Goal: Task Accomplishment & Management: Use online tool/utility

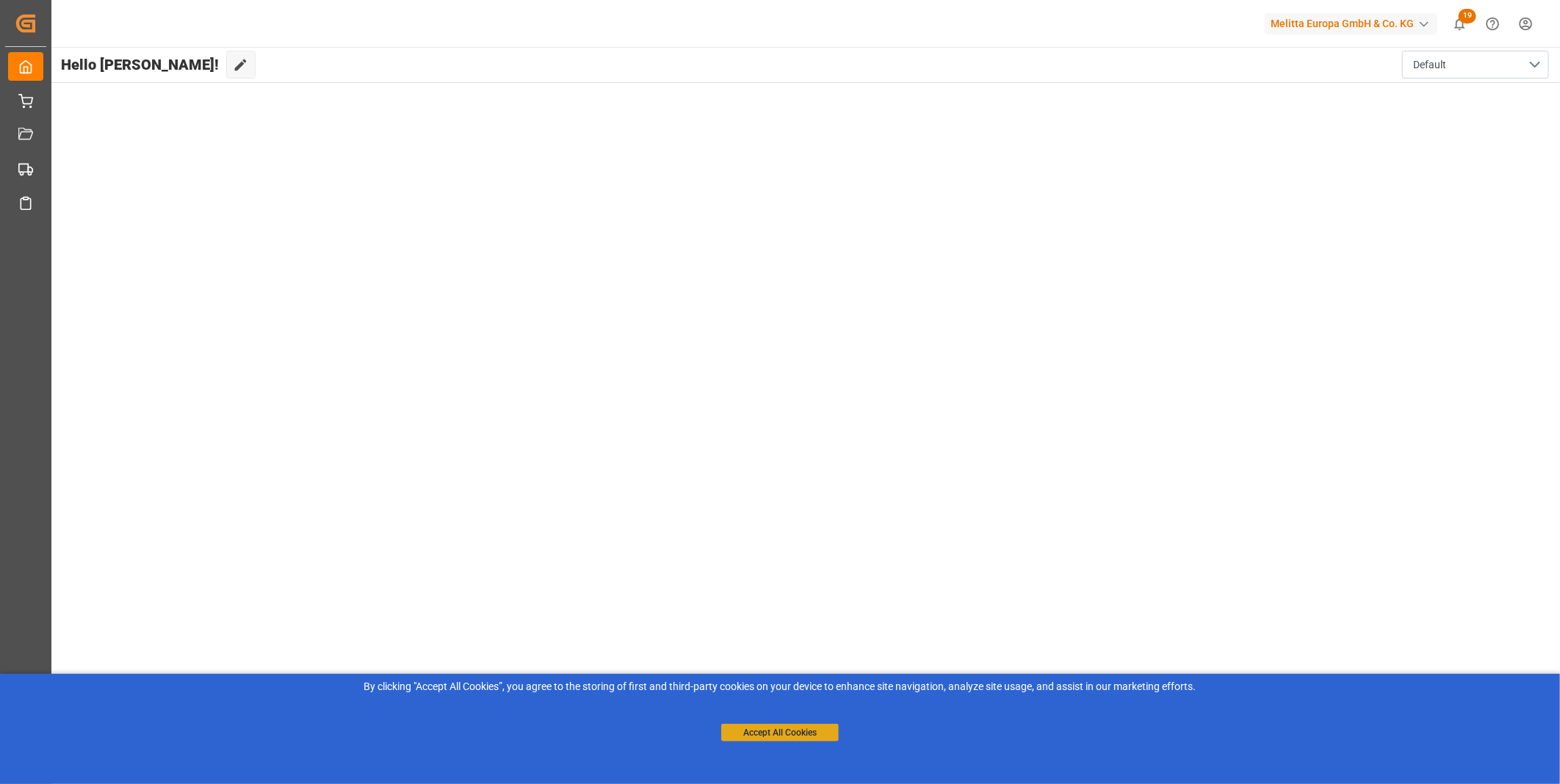
click at [818, 725] on button "Accept All Cookies" at bounding box center [779, 733] width 117 height 18
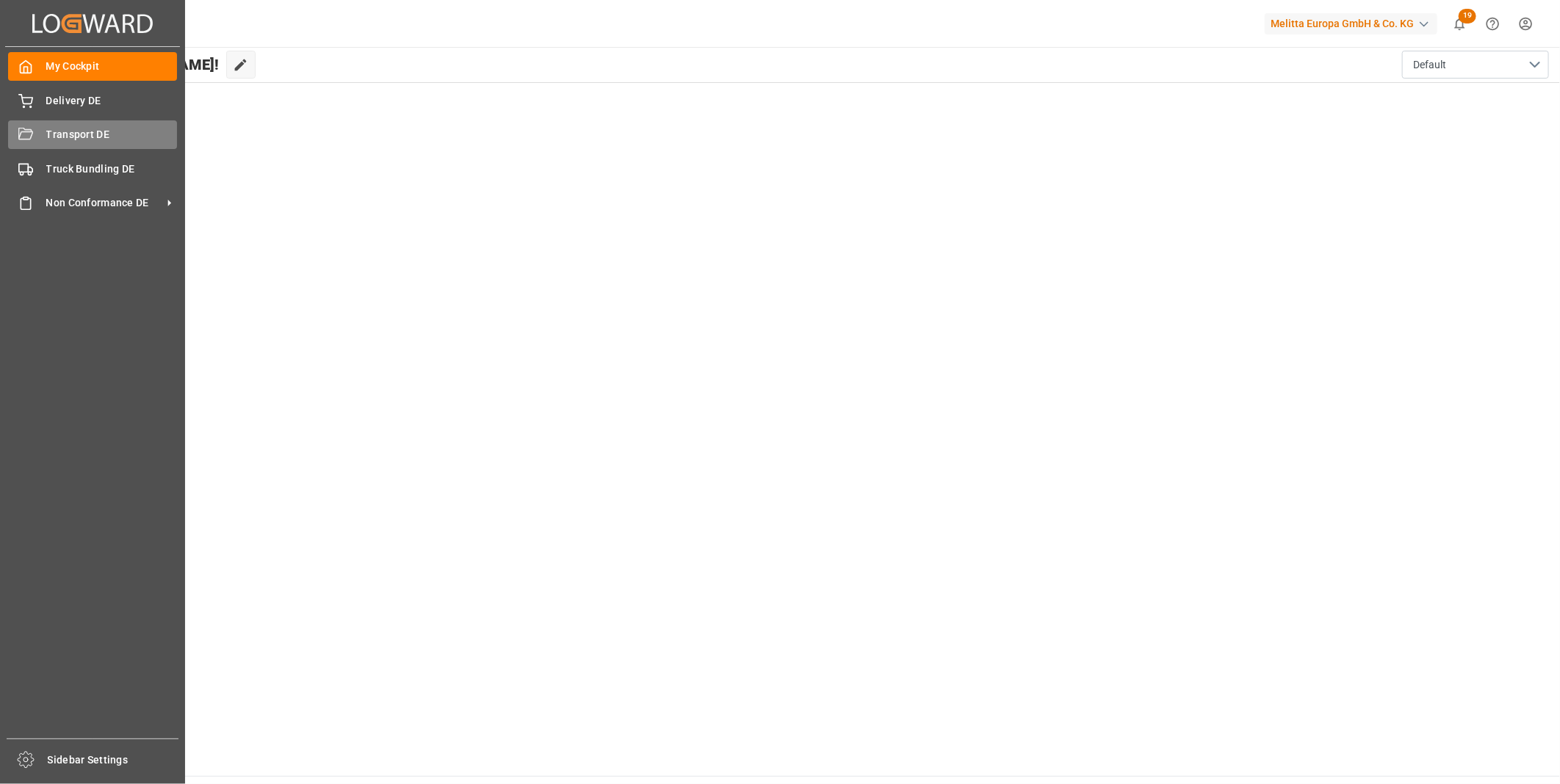
click at [9, 144] on div "Transport DE Transport DE" at bounding box center [92, 134] width 169 height 28
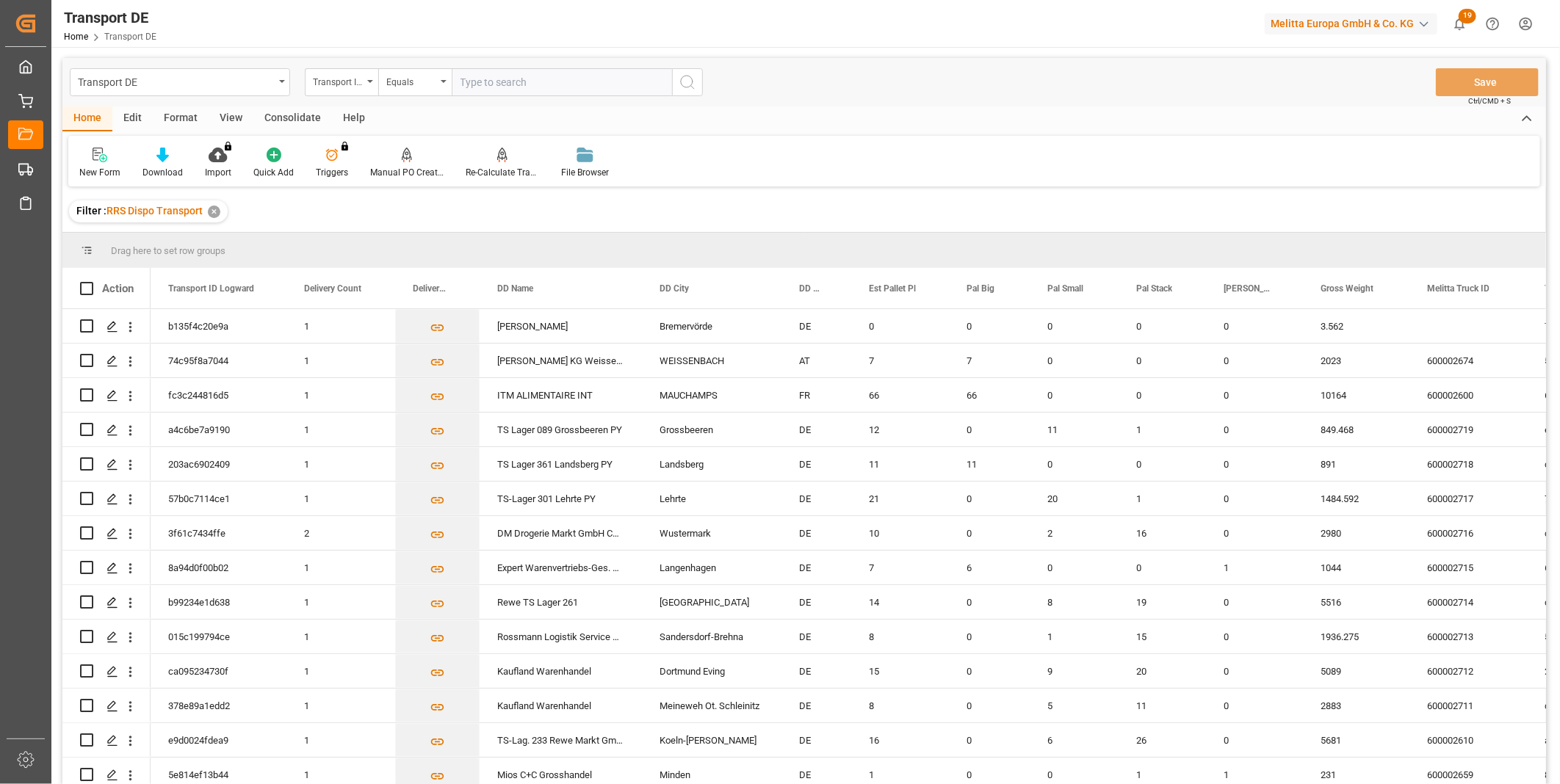
click at [288, 116] on div "Consolidate" at bounding box center [292, 119] width 79 height 25
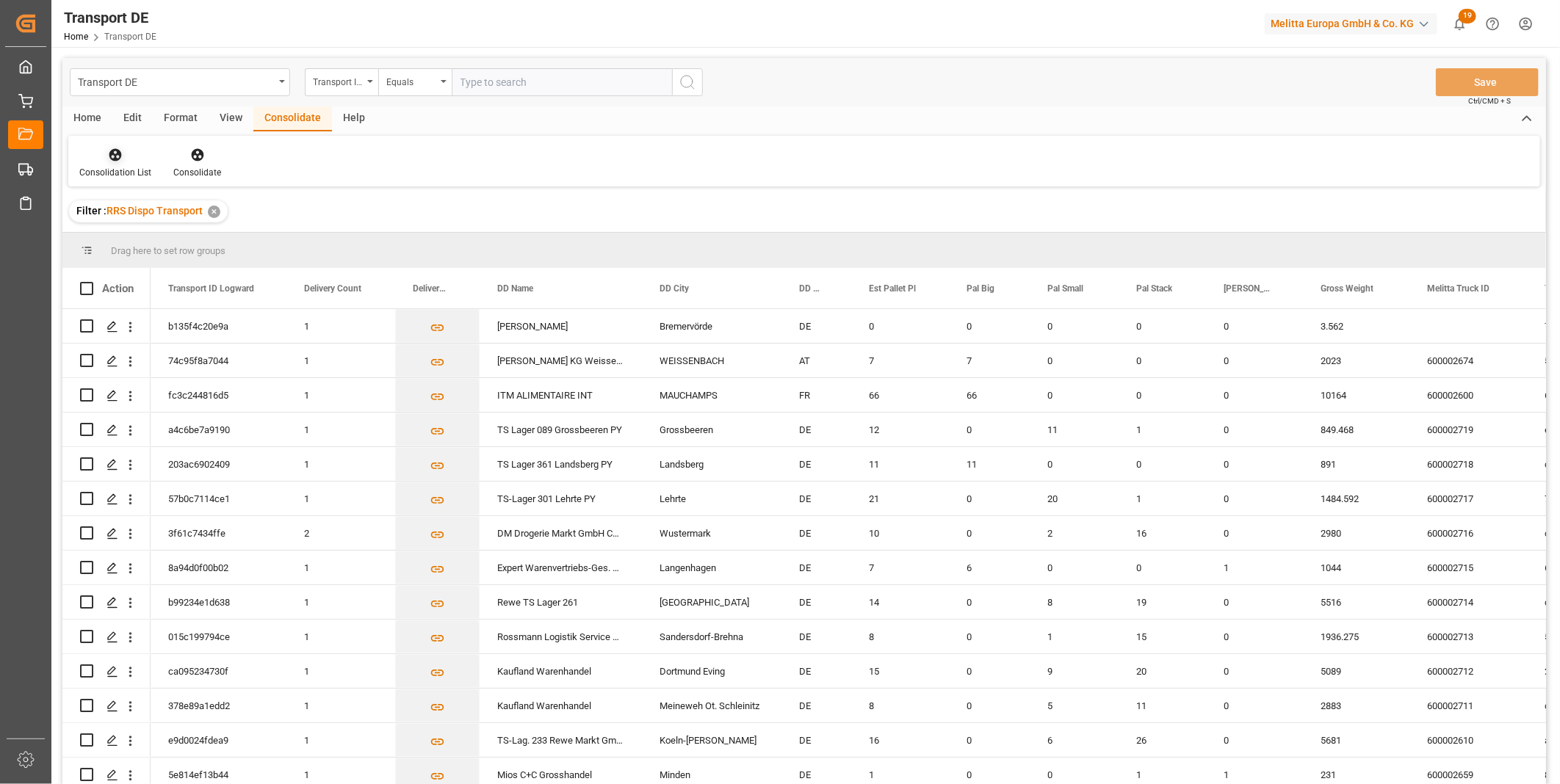
click at [103, 154] on div at bounding box center [115, 155] width 72 height 15
click at [180, 257] on div "Truck Bundling RRS Dispo Export" at bounding box center [195, 267] width 222 height 30
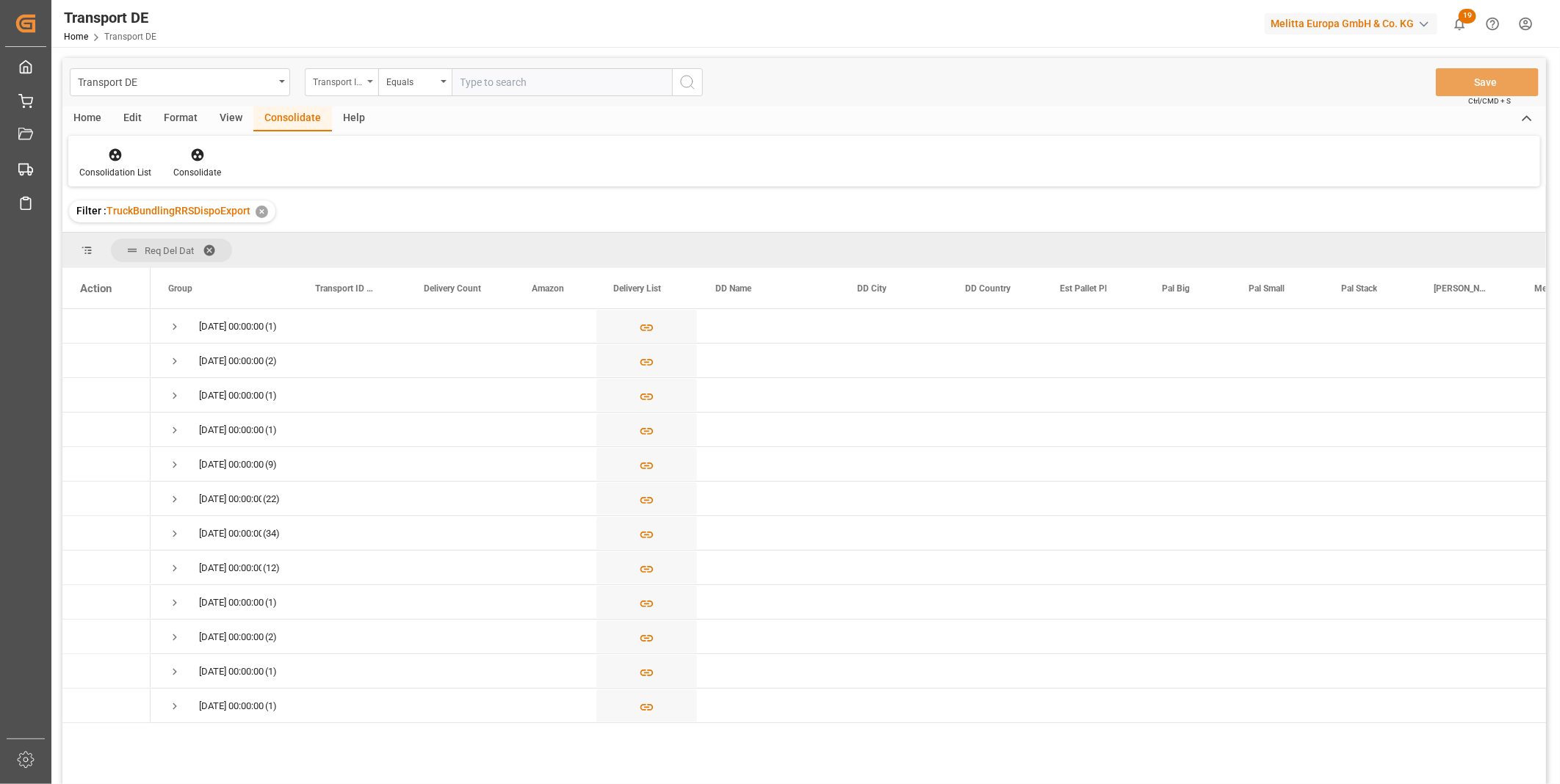
click at [340, 85] on div "Transport ID Logward" at bounding box center [341, 82] width 74 height 28
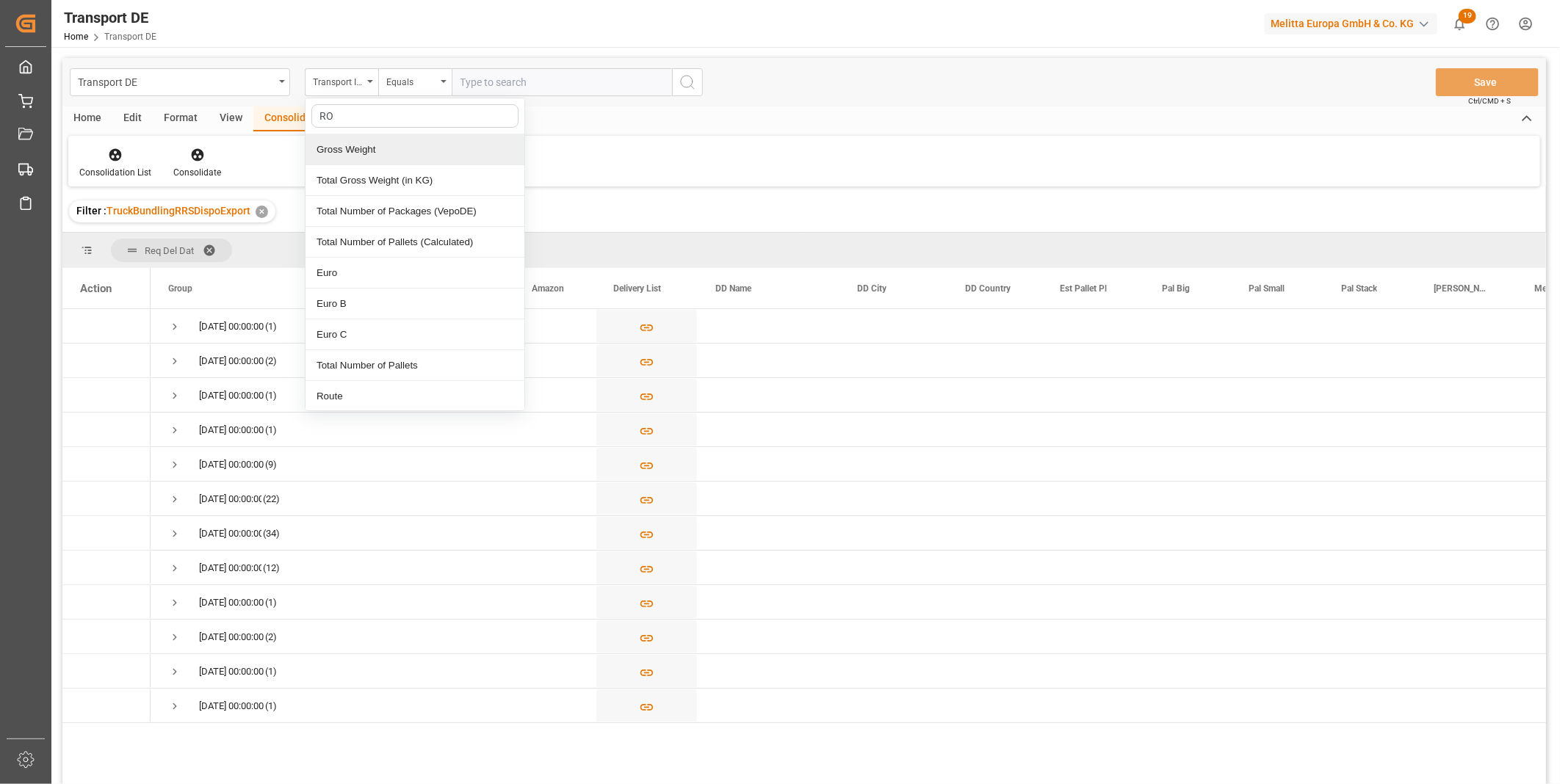
type input "ROu"
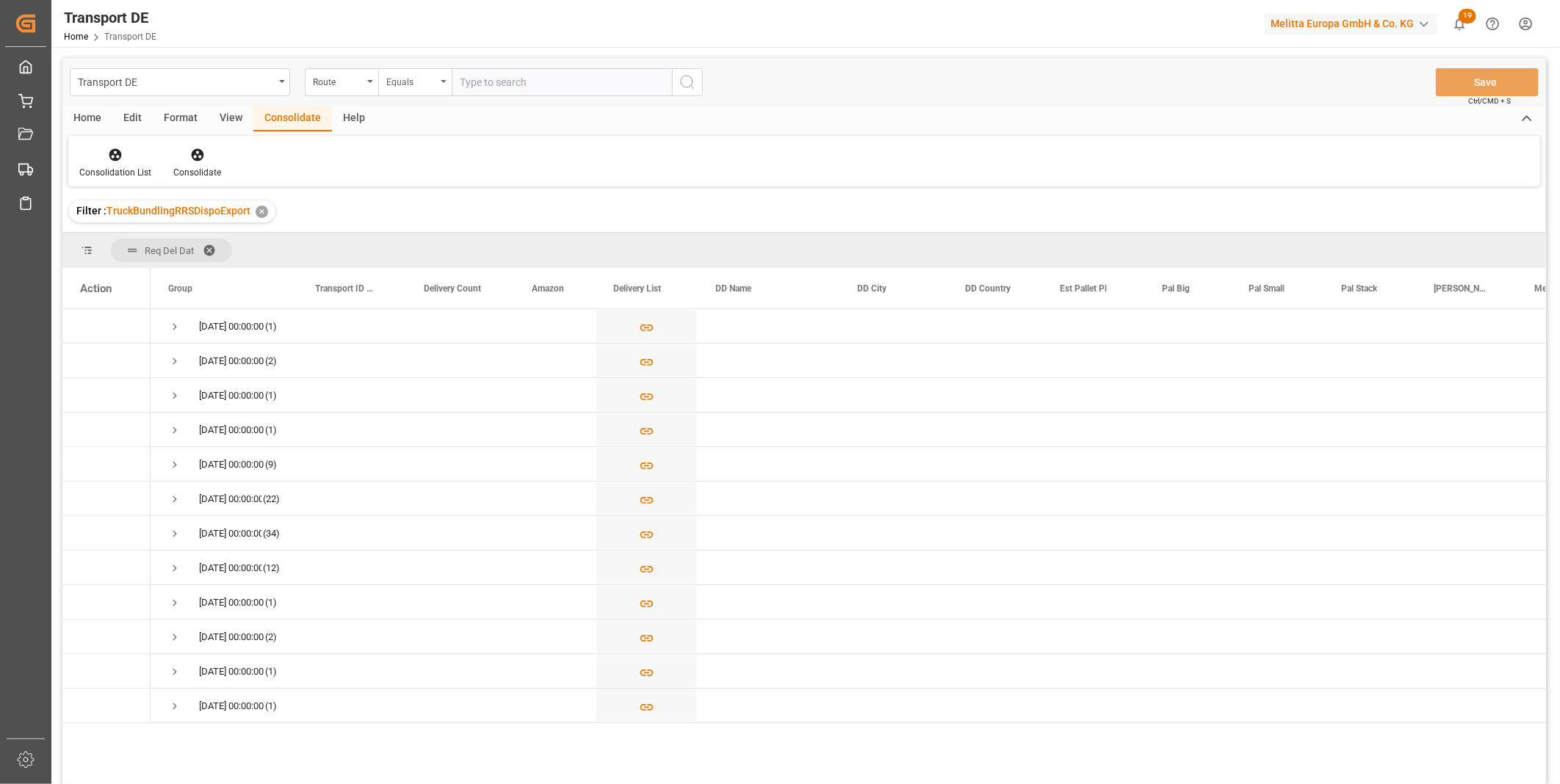
click at [406, 81] on div "Equals" at bounding box center [411, 80] width 50 height 17
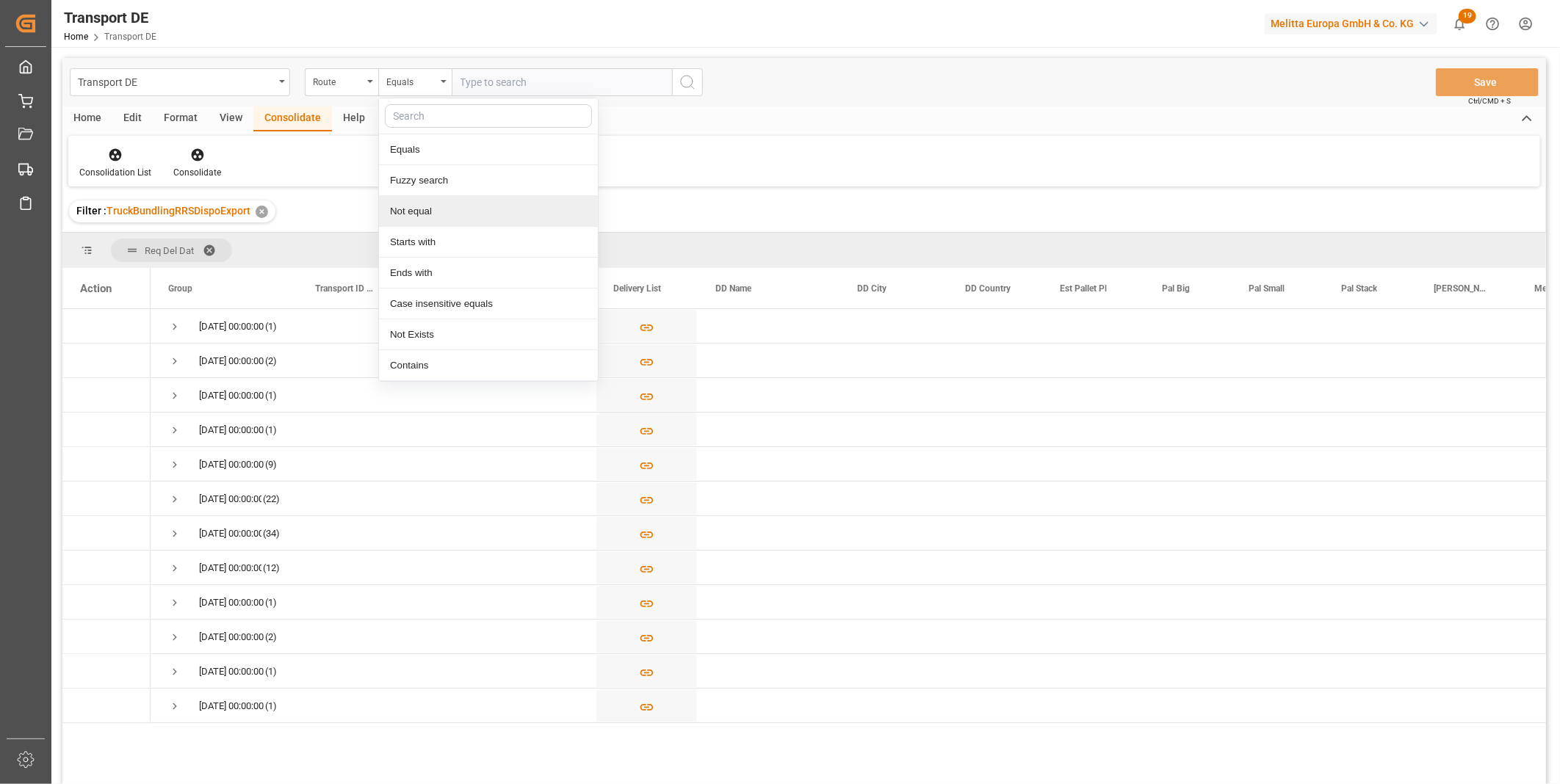
click at [426, 216] on div "Not equal" at bounding box center [488, 211] width 219 height 31
click at [426, 216] on div "Filter : TruckBundlingRRSDispoExport ✕" at bounding box center [804, 211] width 1484 height 41
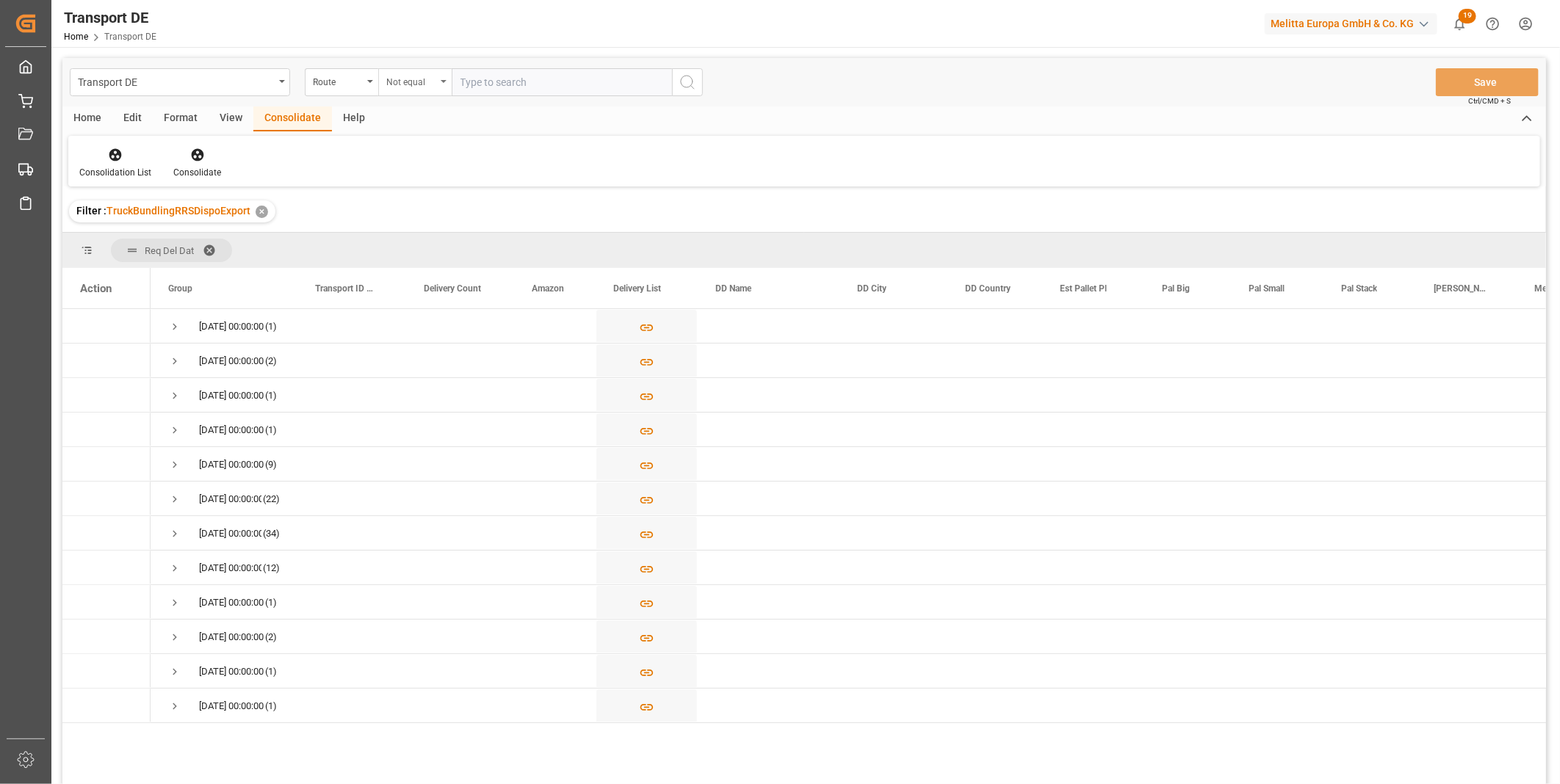
click at [437, 92] on div "Not equal" at bounding box center [415, 82] width 74 height 28
click at [428, 239] on div "Starts with" at bounding box center [488, 242] width 219 height 31
click at [511, 79] on input "text" at bounding box center [562, 82] width 221 height 28
type input "PL"
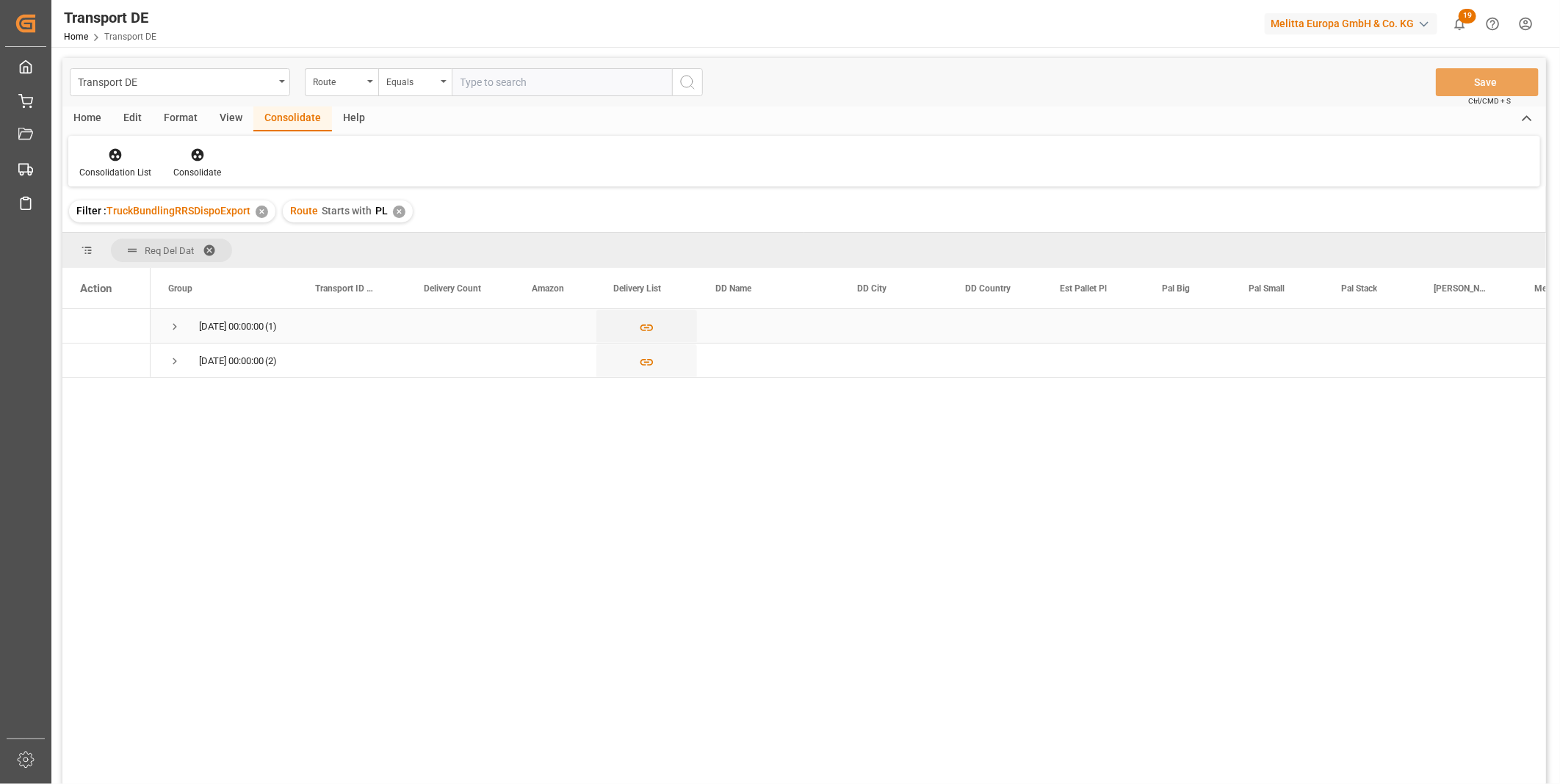
click at [171, 326] on span "Press SPACE to select this row." at bounding box center [174, 327] width 13 height 13
click at [174, 405] on span "Press SPACE to select this row." at bounding box center [174, 396] width 13 height 34
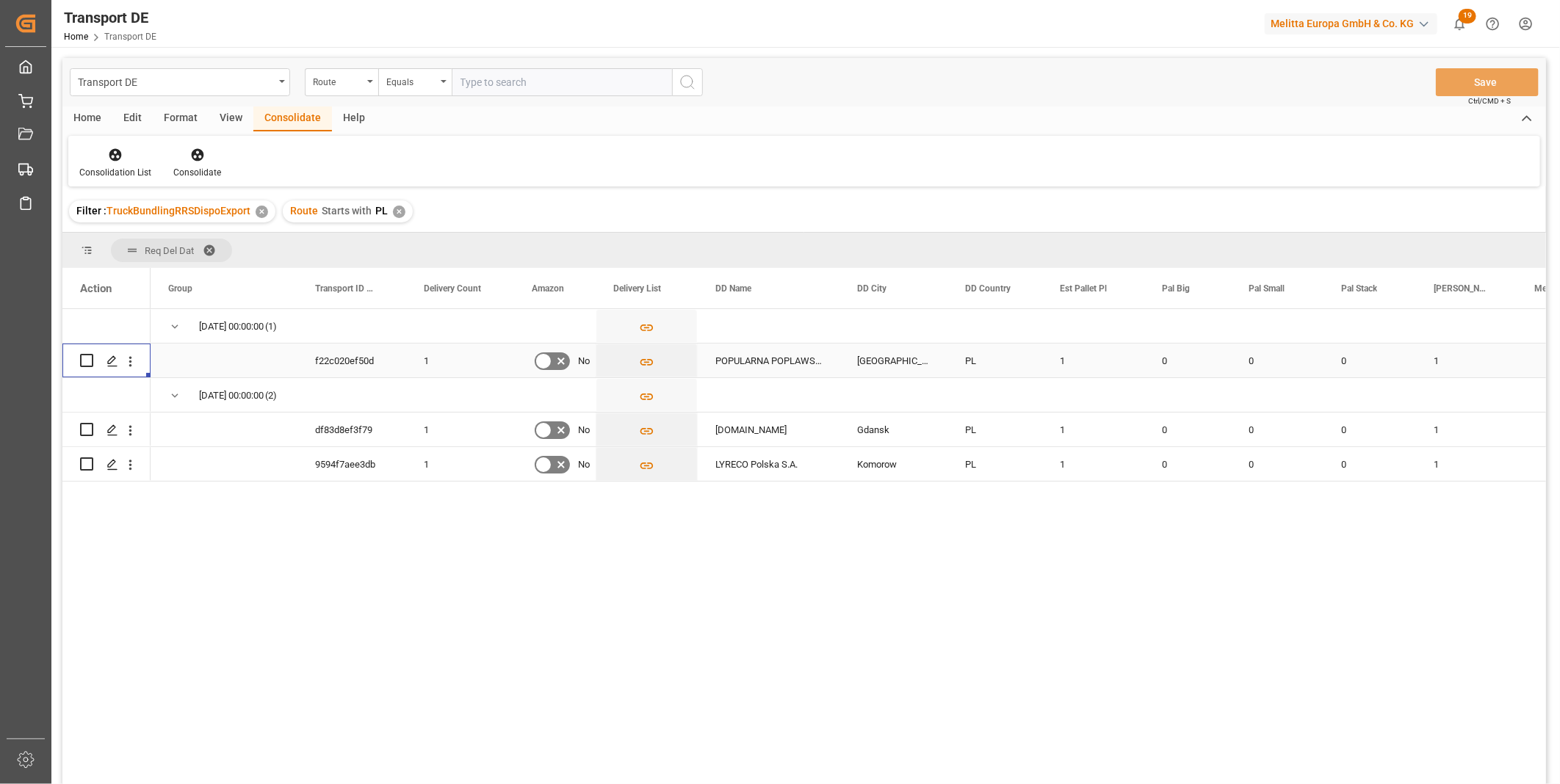
click at [93, 360] on div "Press SPACE to select this row." at bounding box center [107, 361] width 53 height 32
click at [84, 362] on input "Press Space to toggle row selection (unchecked)" at bounding box center [86, 360] width 13 height 13
checkbox input "true"
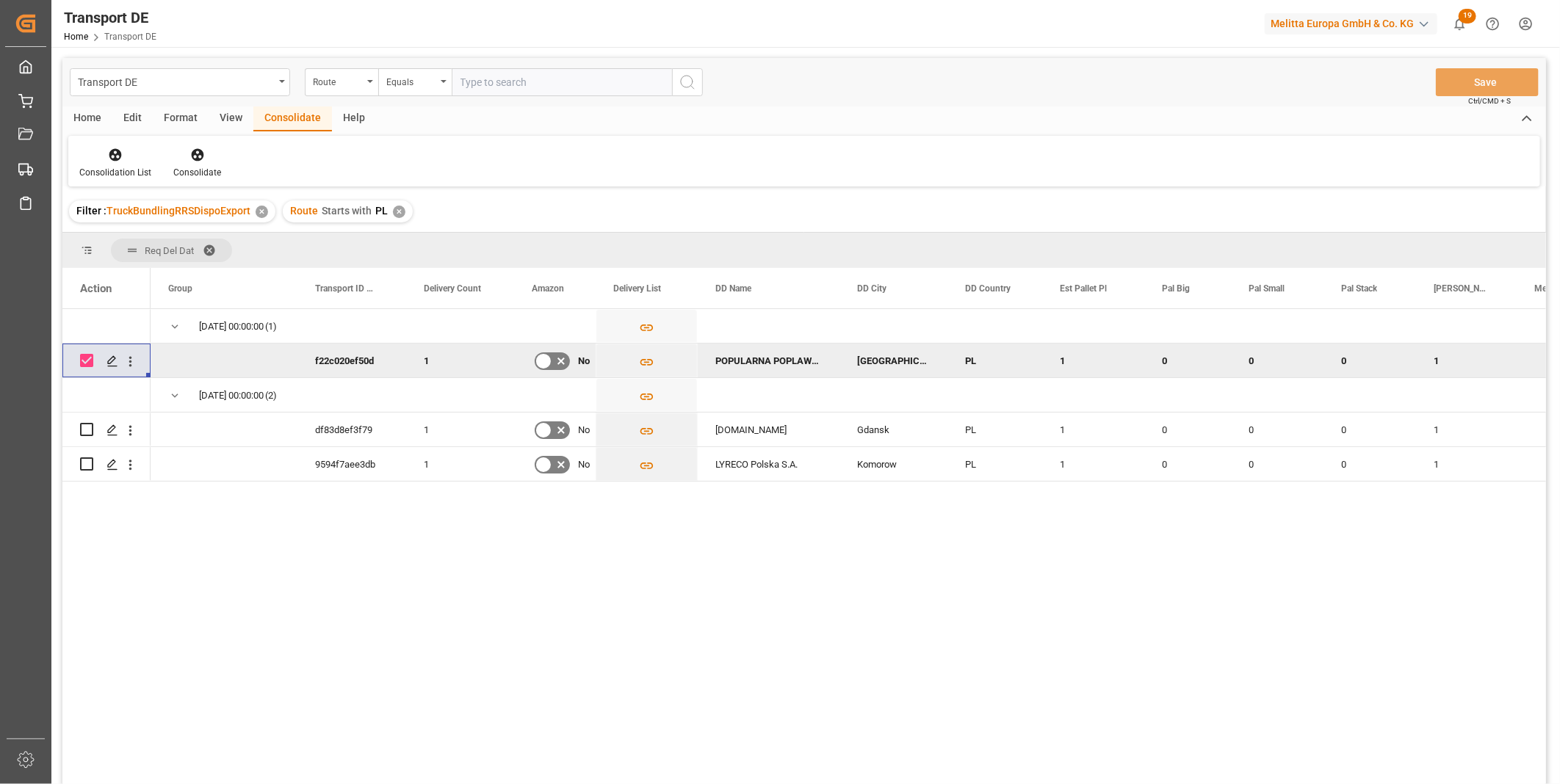
click at [194, 186] on div "Consolidation List Consolidate" at bounding box center [804, 161] width 1472 height 50
click at [194, 180] on div "Consolidation List Consolidate" at bounding box center [804, 161] width 1472 height 50
click at [190, 157] on icon at bounding box center [197, 155] width 15 height 15
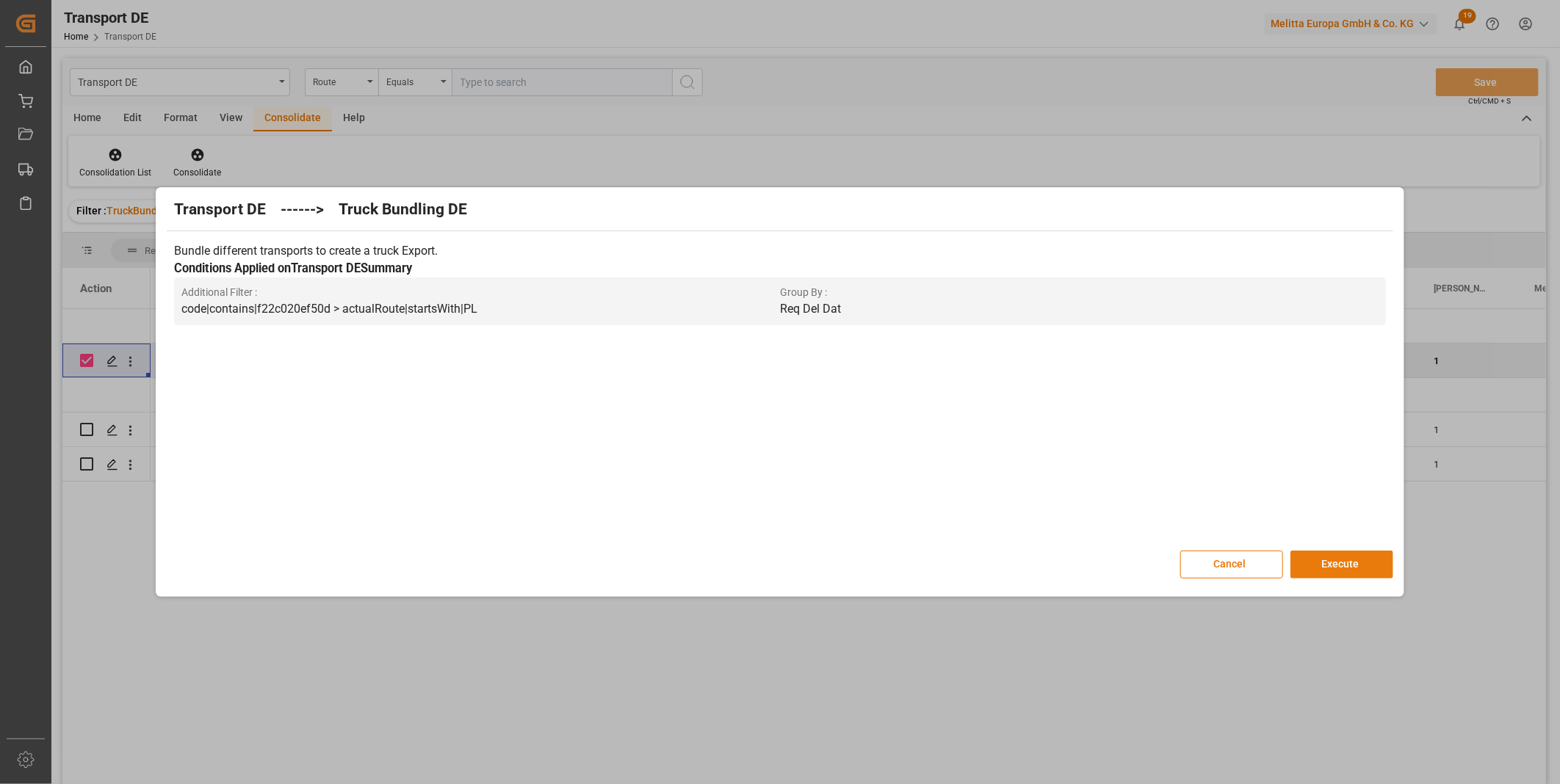
click at [1344, 574] on button "Execute" at bounding box center [1342, 564] width 103 height 28
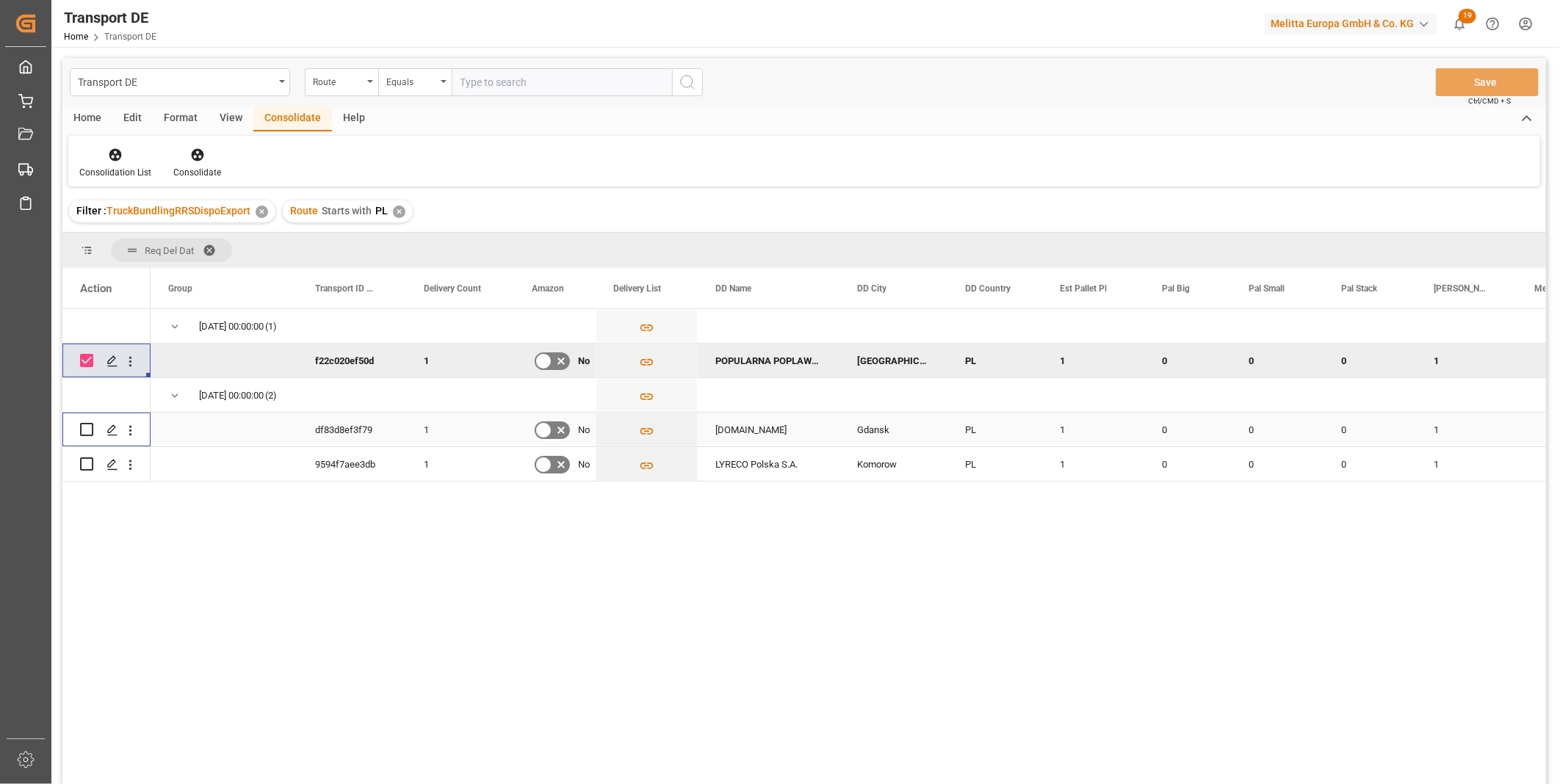
click at [85, 432] on input "Press Space to toggle row selection (unchecked)" at bounding box center [86, 429] width 13 height 13
checkbox input "true"
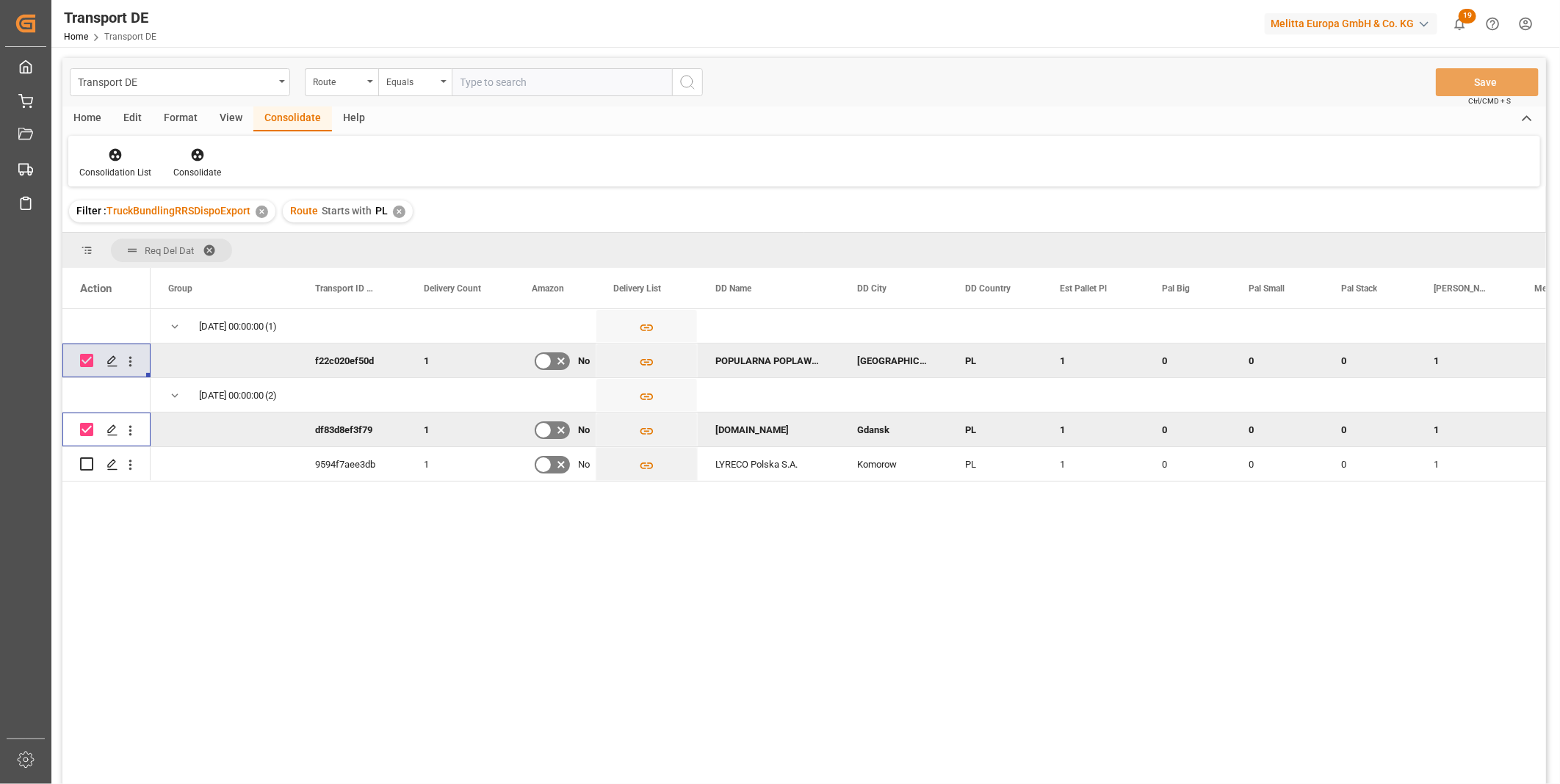
click at [84, 364] on input "Press Space to toggle row selection (checked)" at bounding box center [86, 360] width 13 height 13
checkbox input "false"
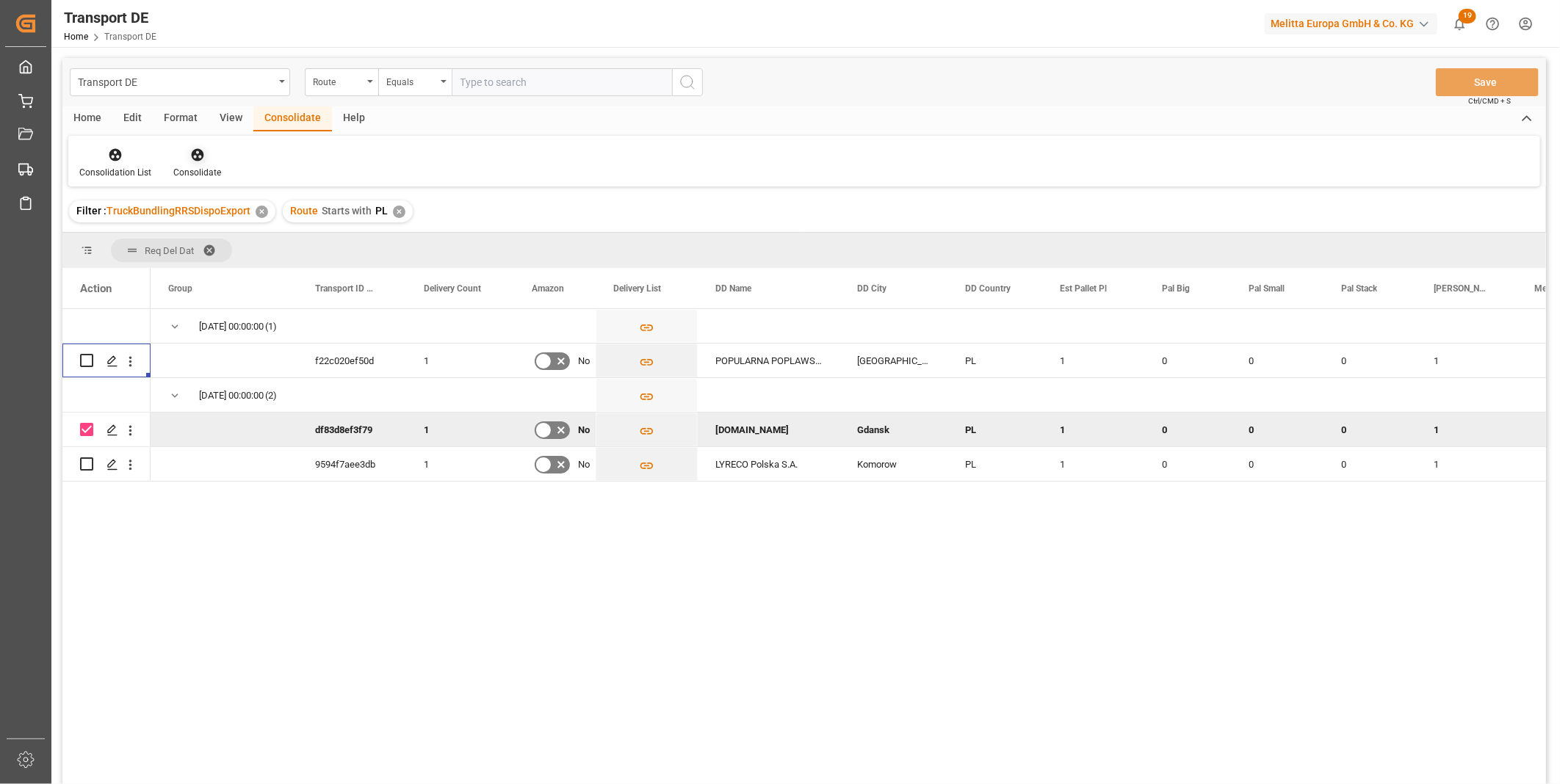
click at [188, 163] on div "Consolidate" at bounding box center [198, 163] width 70 height 32
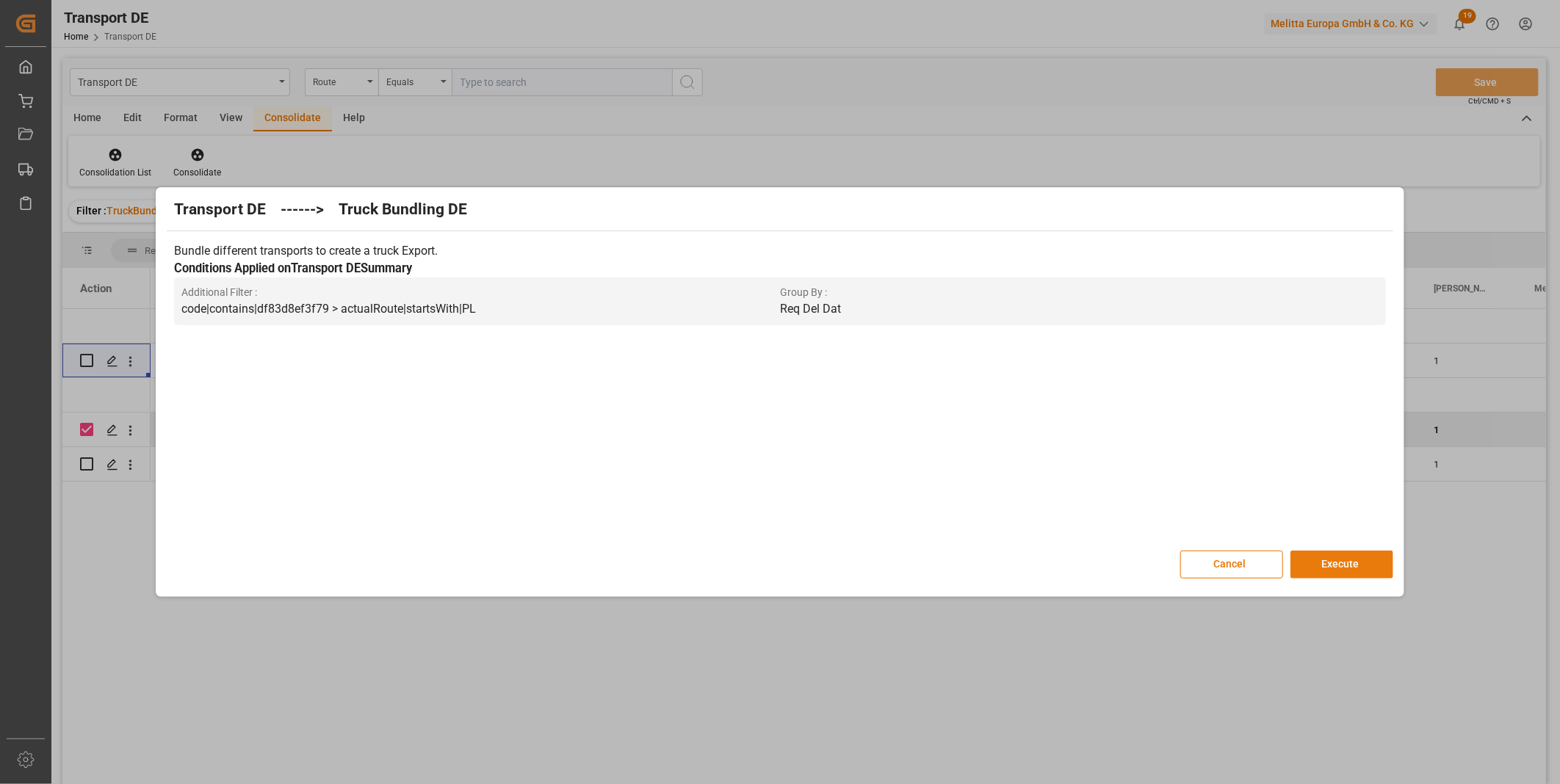
click at [1361, 563] on button "Execute" at bounding box center [1342, 564] width 103 height 28
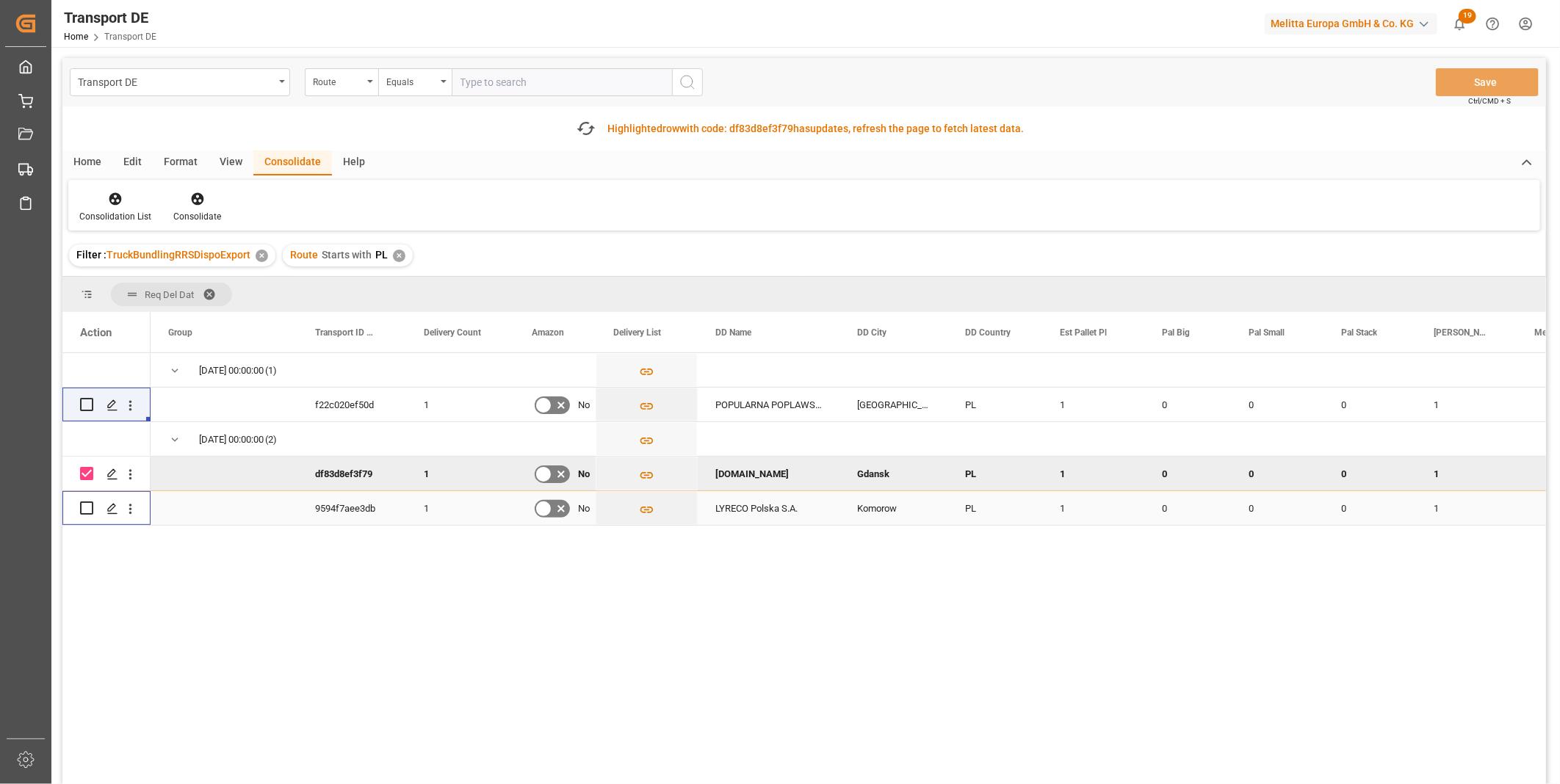
click at [92, 508] on input "Press Space to toggle row selection (unchecked)" at bounding box center [86, 508] width 13 height 13
checkbox input "true"
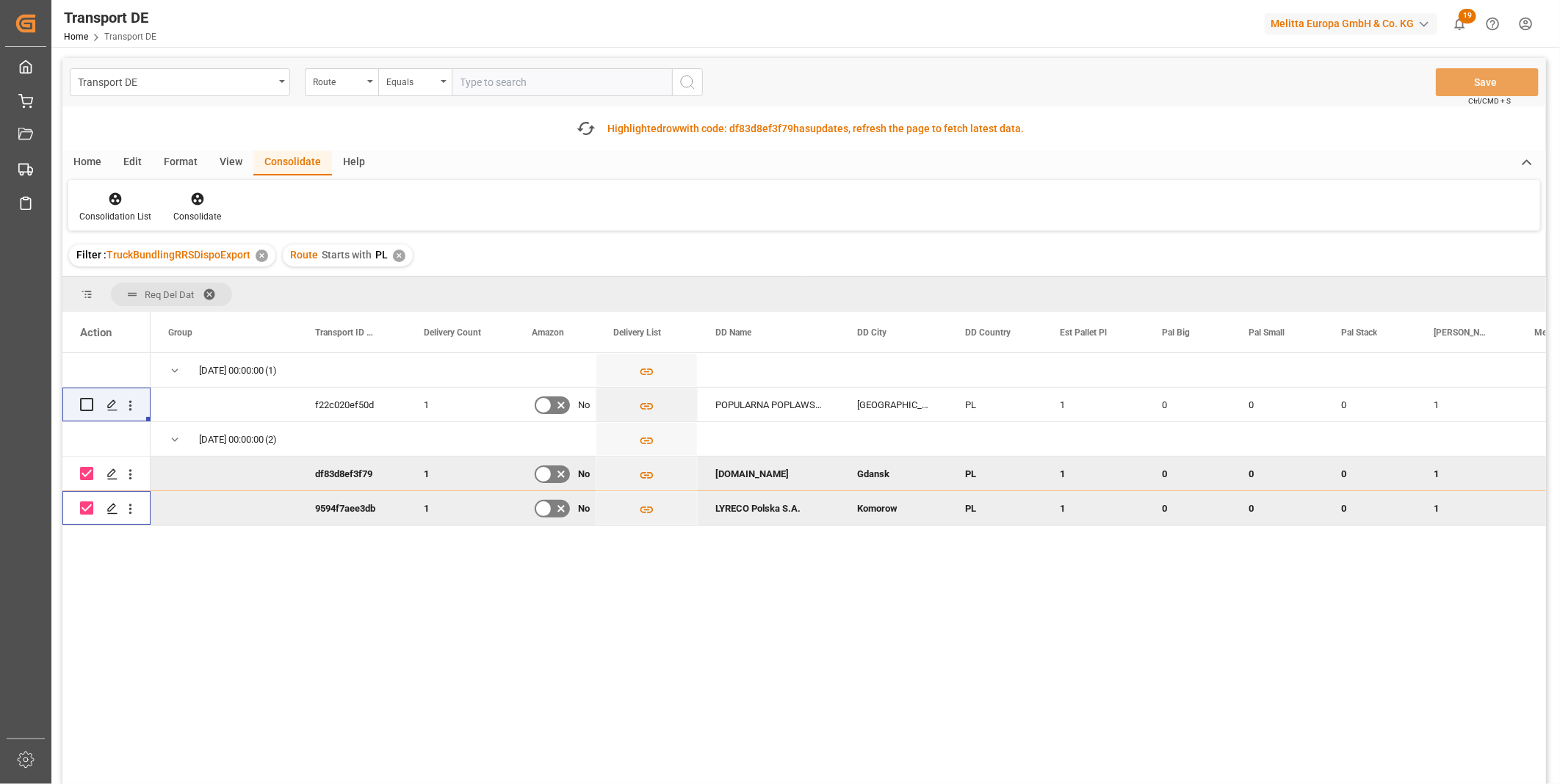
click at [91, 475] on input "Press Space to toggle row selection (checked)" at bounding box center [86, 473] width 13 height 13
checkbox input "false"
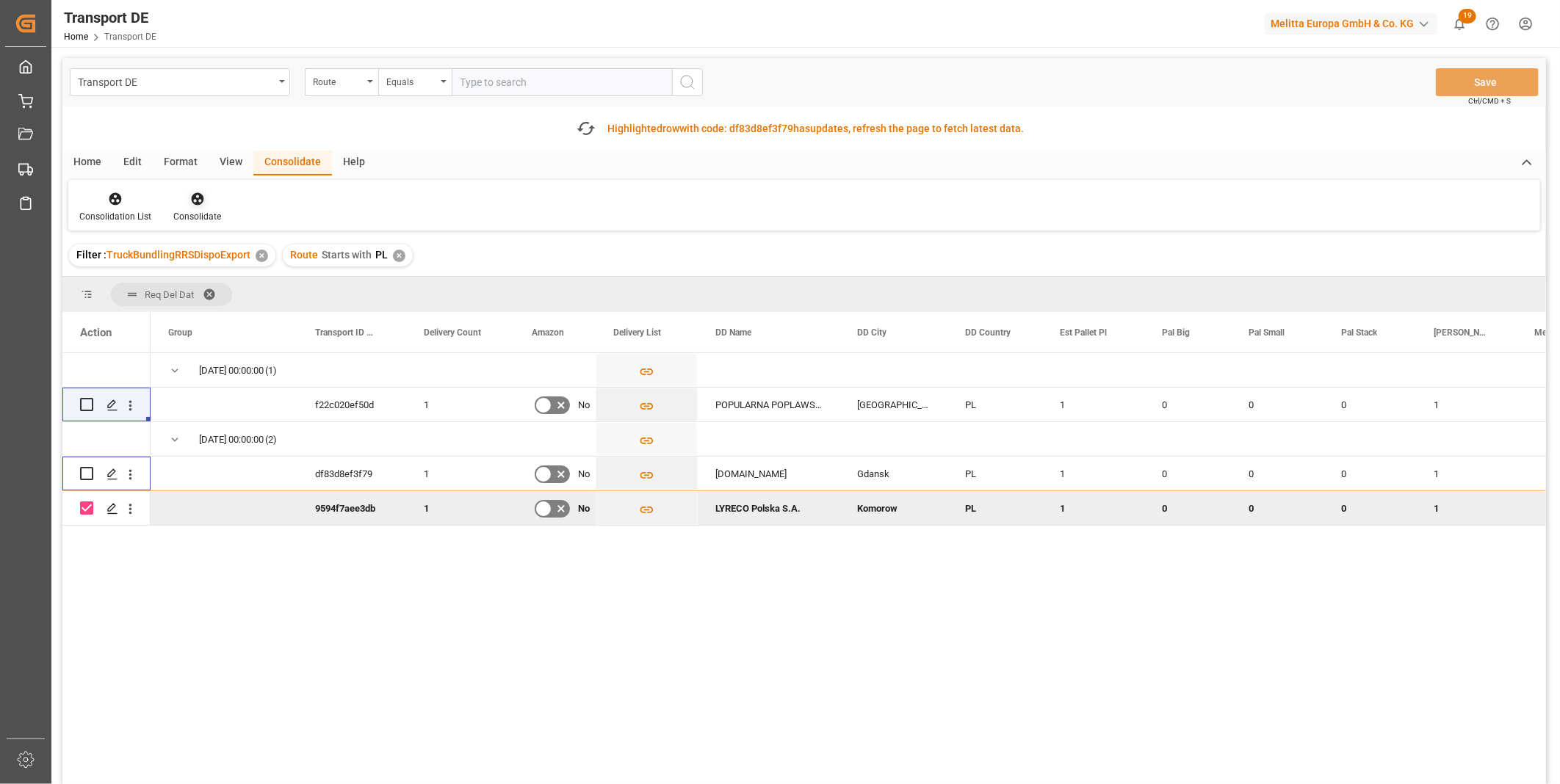
click at [213, 198] on div at bounding box center [198, 198] width 48 height 15
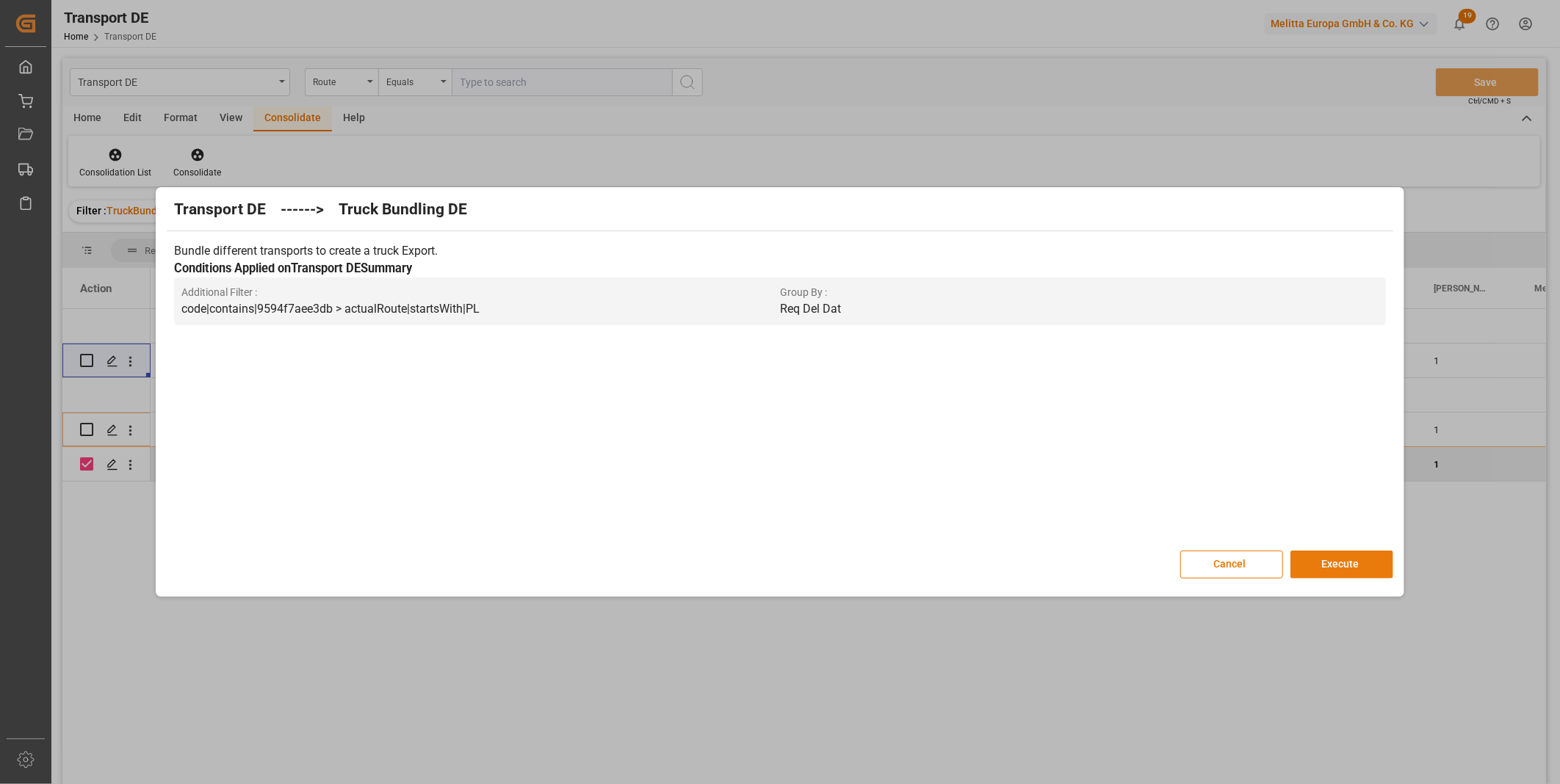
click at [1312, 561] on button "Execute" at bounding box center [1342, 564] width 103 height 28
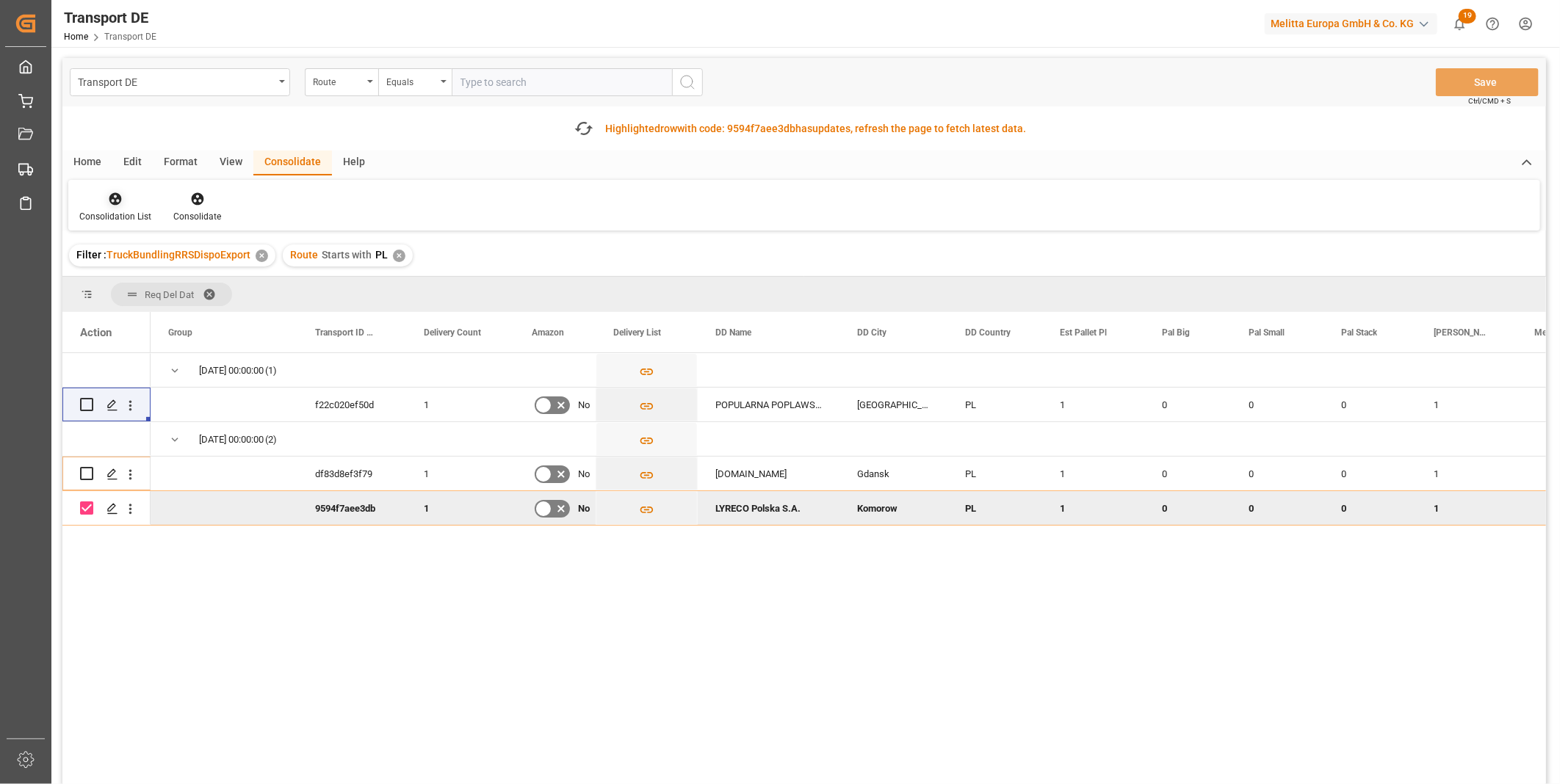
click at [127, 191] on div at bounding box center [115, 198] width 72 height 15
click at [162, 324] on div "Transport DE Route Equals Save Ctrl/CMD + S Fetch latest updates Highlighted ro…" at bounding box center [804, 463] width 1484 height 810
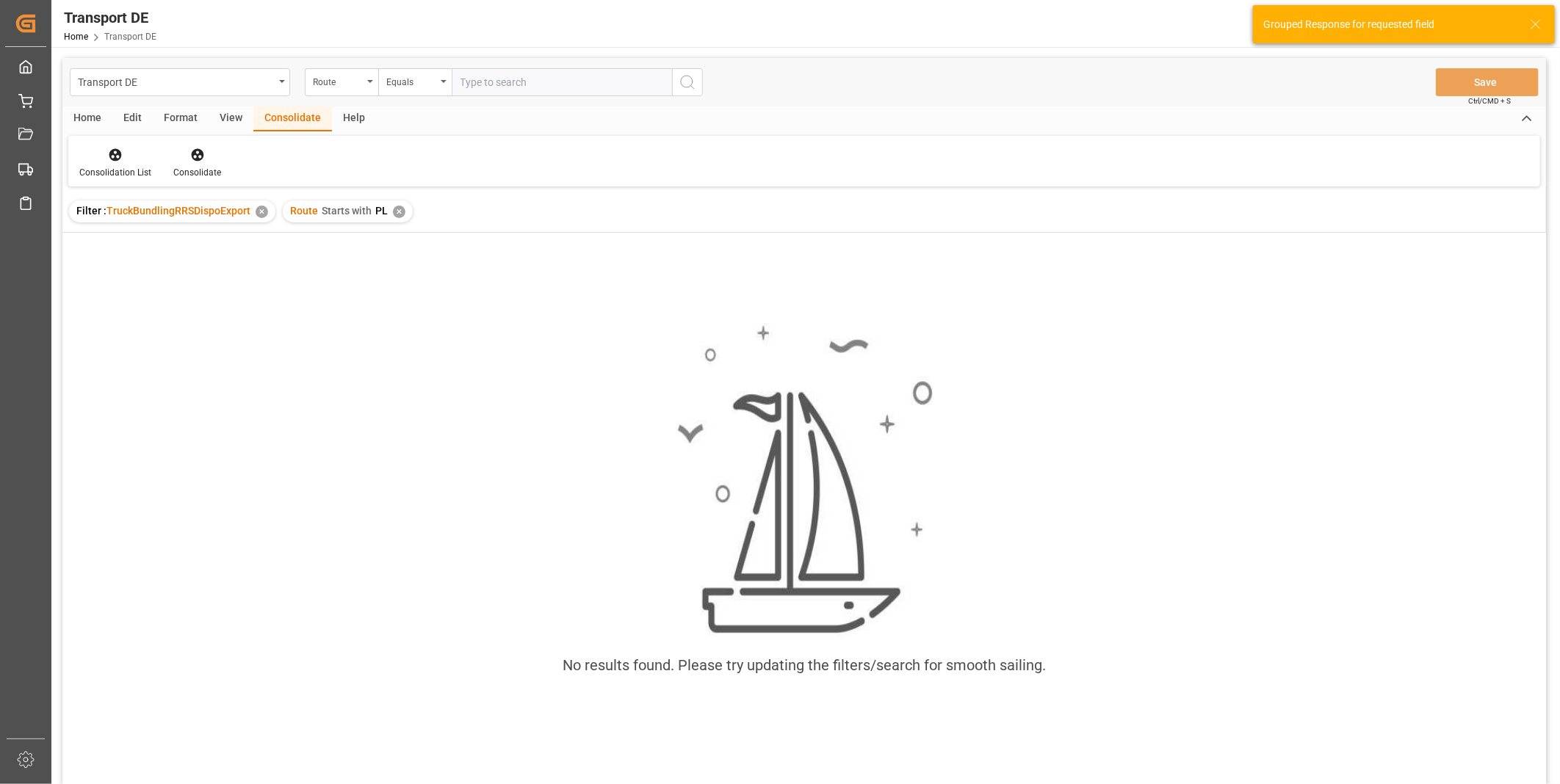
click at [399, 202] on div "Route Starts with PL ✕" at bounding box center [348, 211] width 130 height 22
click at [399, 203] on div "Route Starts with PL ✕" at bounding box center [348, 211] width 130 height 22
click at [403, 211] on div "Route Starts with PL ✕" at bounding box center [348, 211] width 130 height 22
click at [399, 211] on div "✕" at bounding box center [399, 212] width 13 height 13
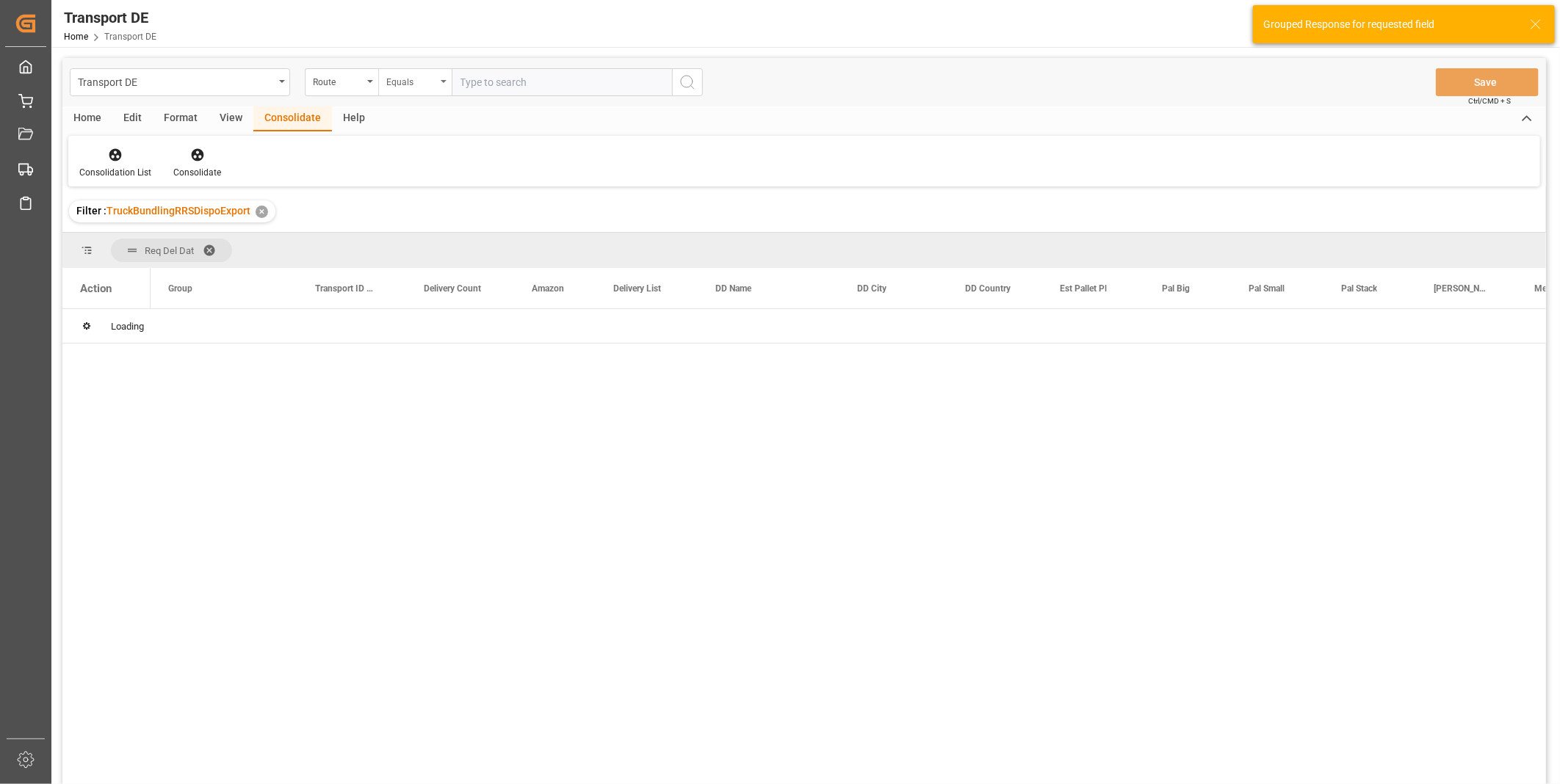
click at [419, 77] on div "Equals" at bounding box center [411, 80] width 50 height 17
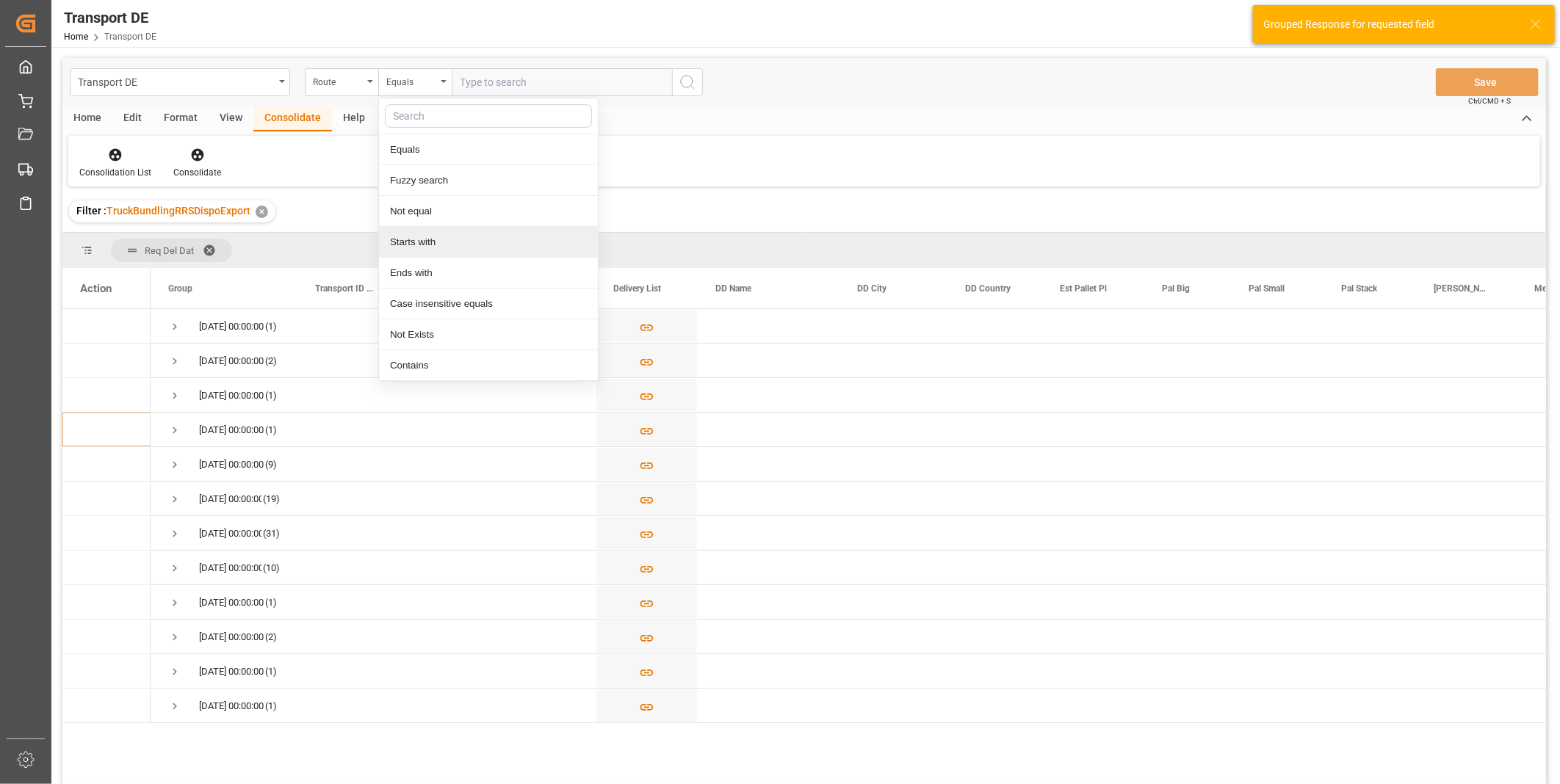
click at [400, 242] on div "Starts with" at bounding box center [488, 242] width 219 height 31
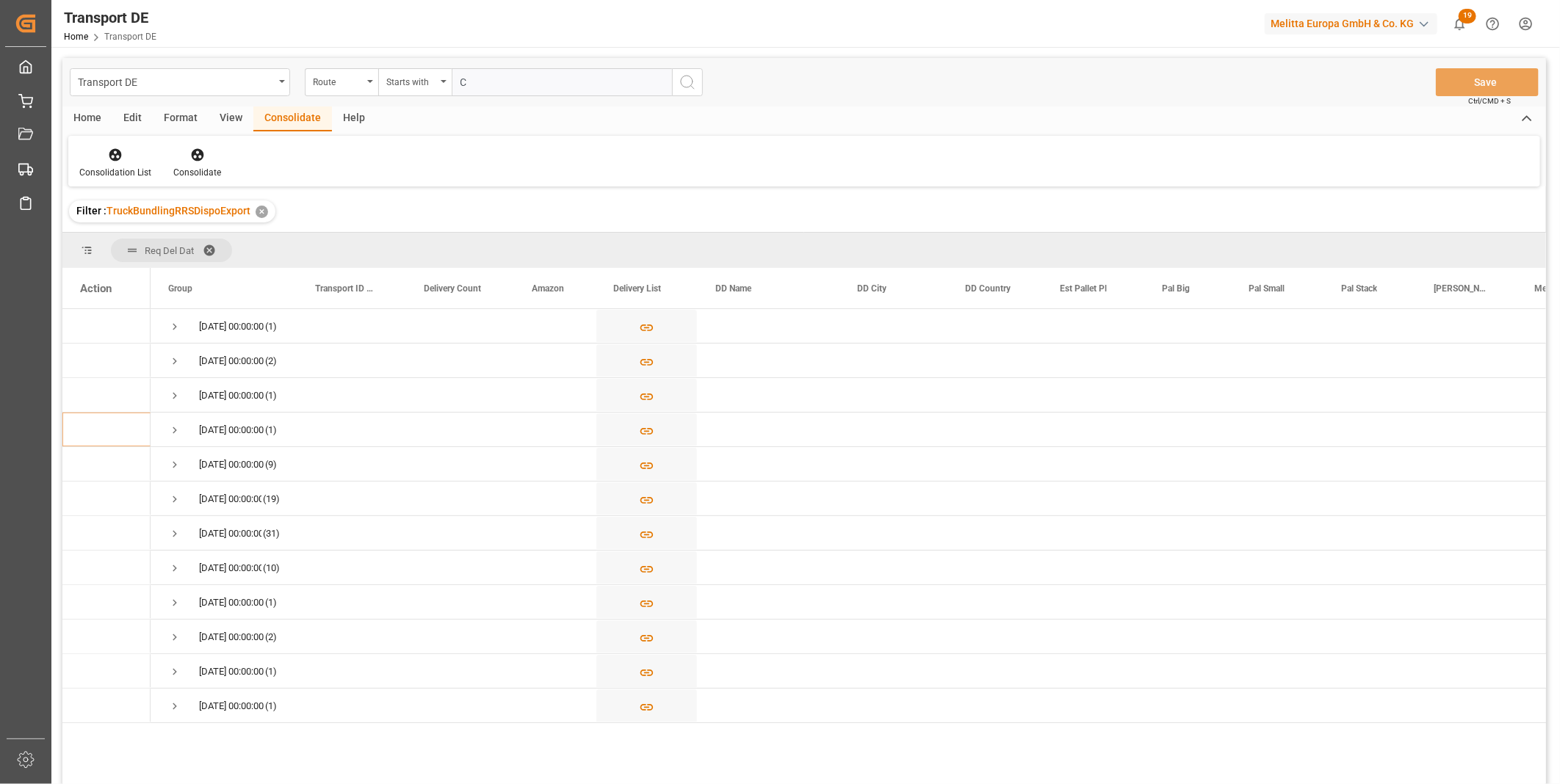
type input "CZ"
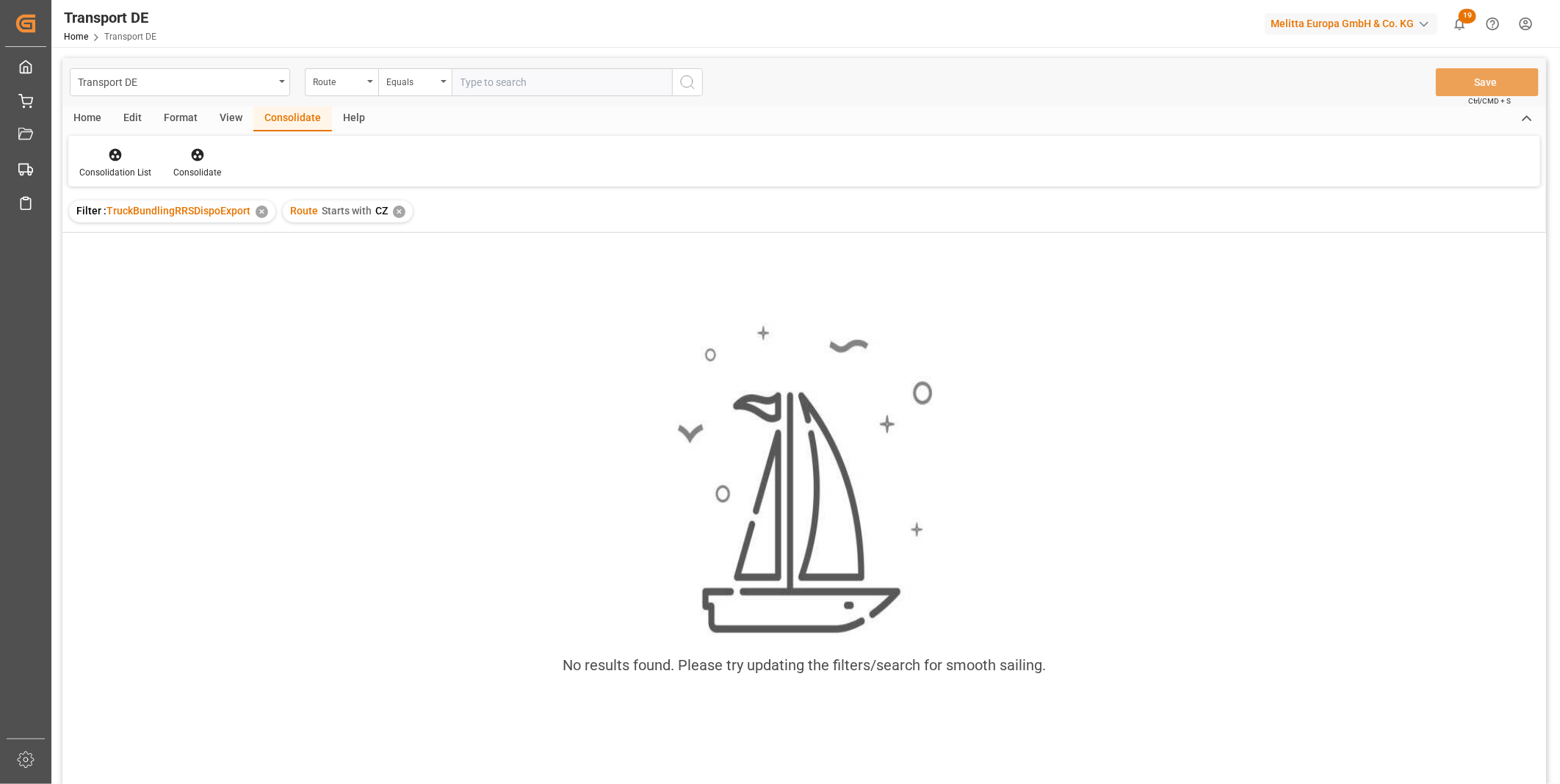
click at [393, 211] on div "✕" at bounding box center [399, 212] width 13 height 13
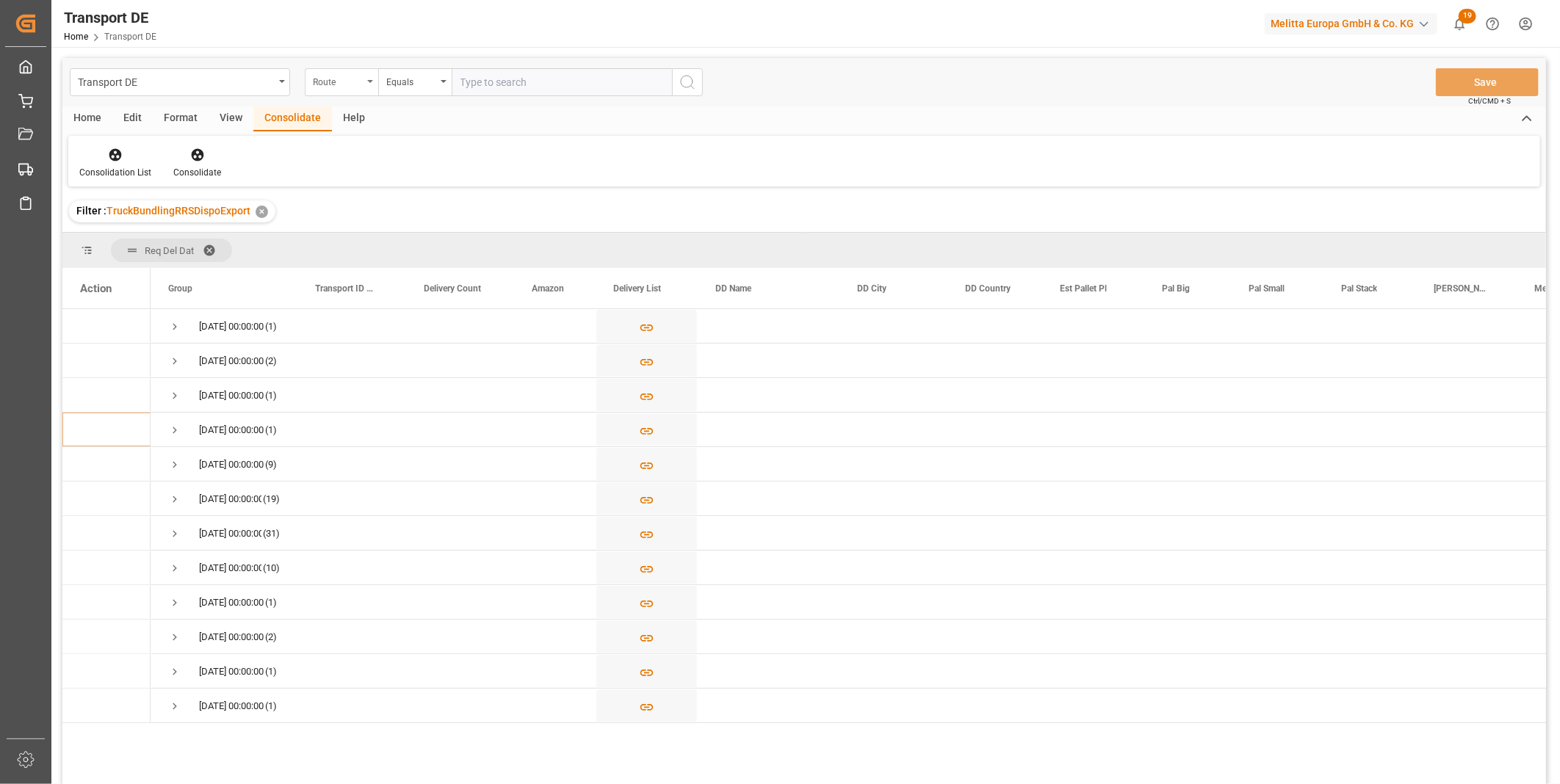
click at [339, 75] on div "Route" at bounding box center [338, 80] width 50 height 17
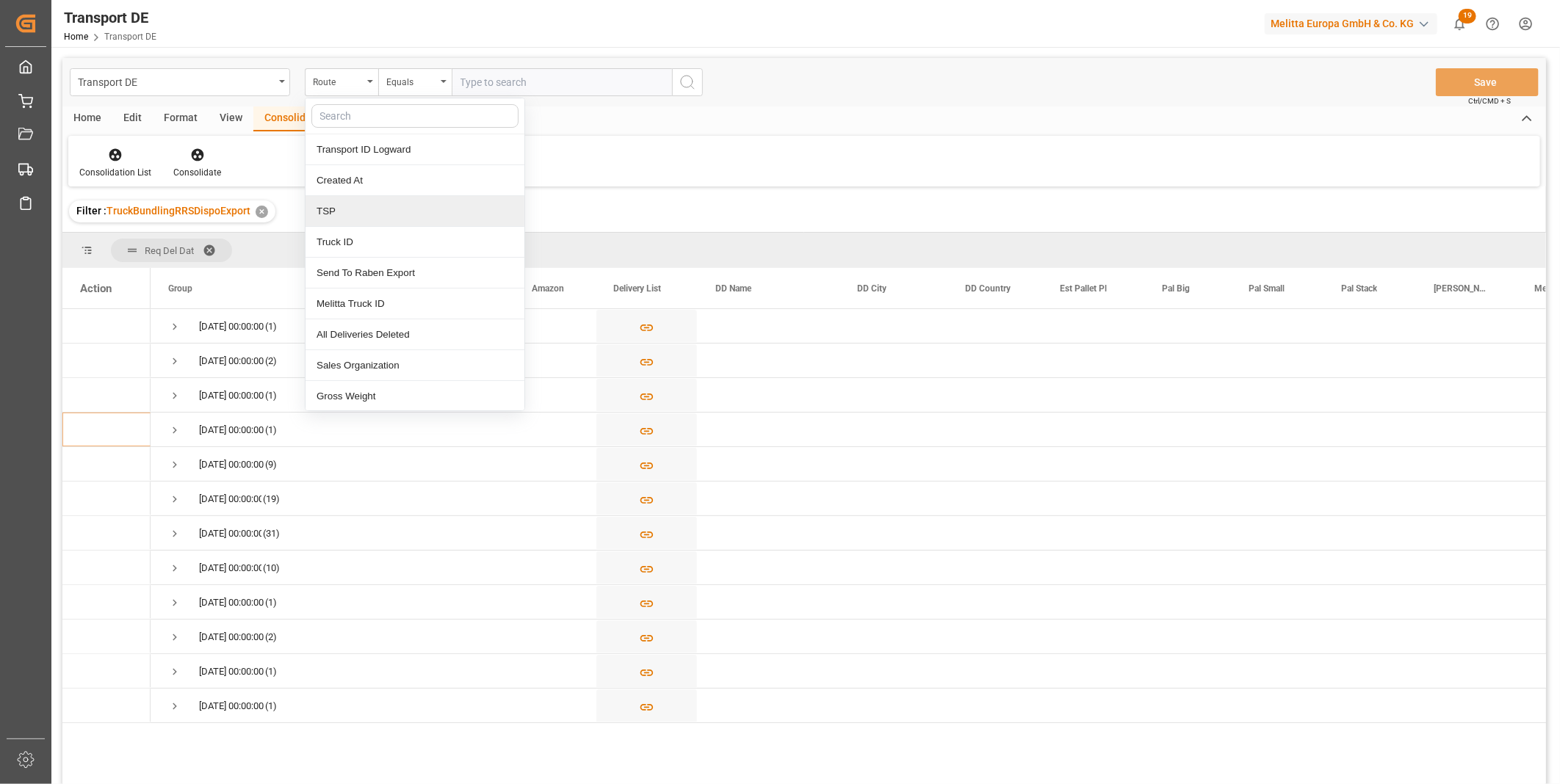
click at [348, 216] on div "TSP" at bounding box center [415, 211] width 219 height 31
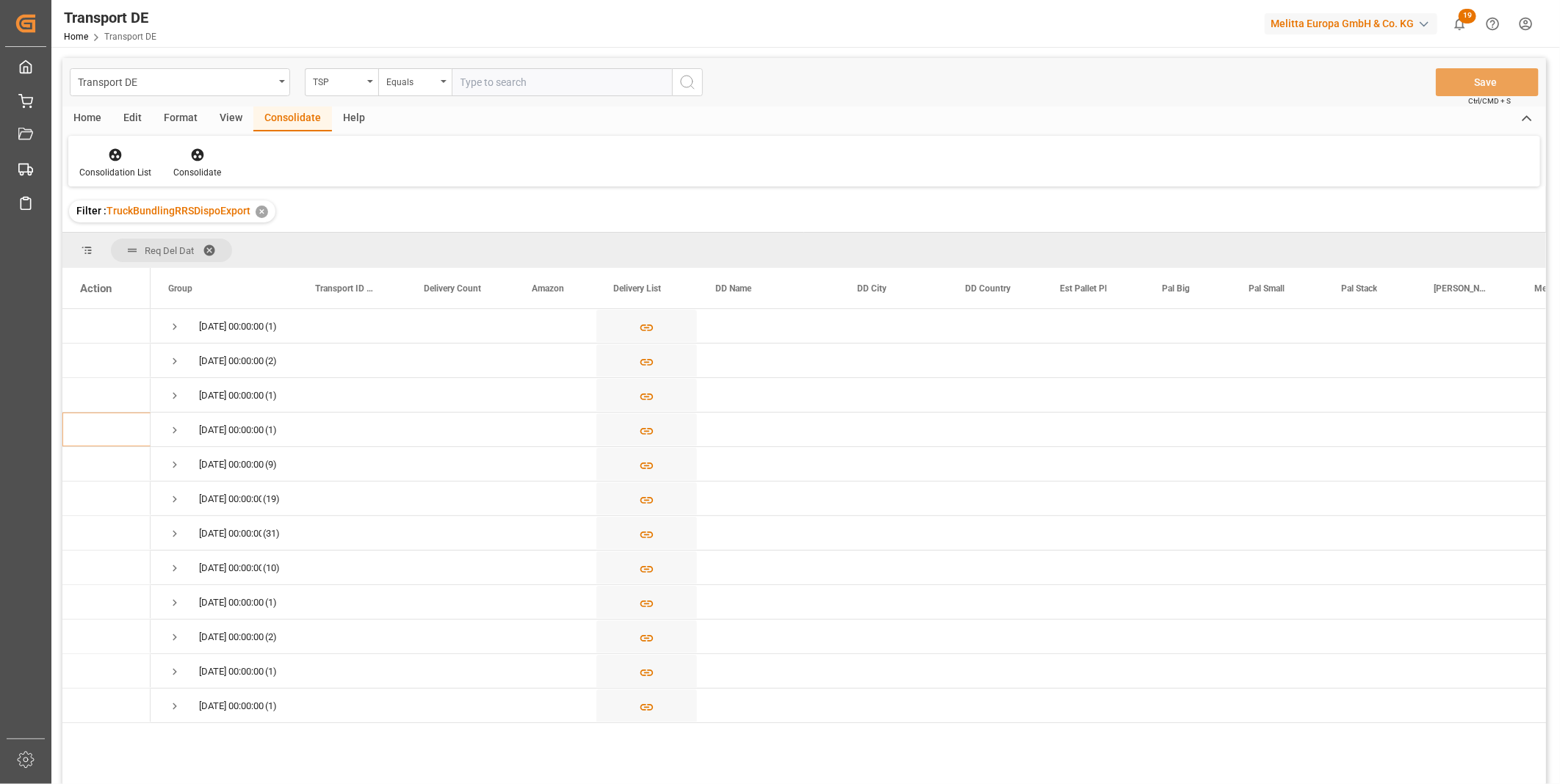
click at [531, 80] on input "text" at bounding box center [562, 82] width 221 height 28
type input "DACHSER COF FOODSERVICE"
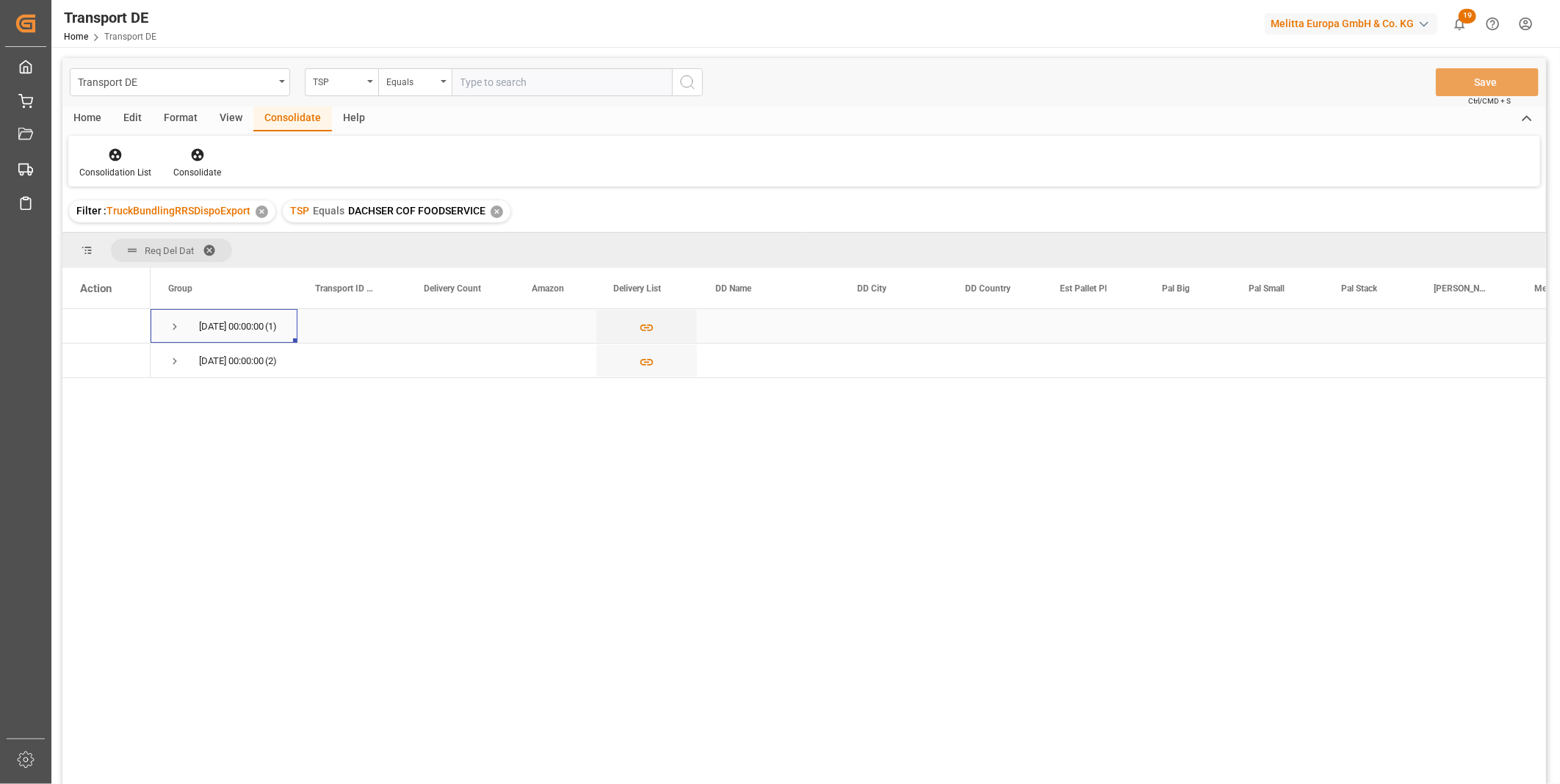
click at [192, 331] on span "[DATE] 00:00:00 (1)" at bounding box center [224, 326] width 112 height 32
click at [174, 329] on span "Press SPACE to select this row." at bounding box center [174, 327] width 13 height 13
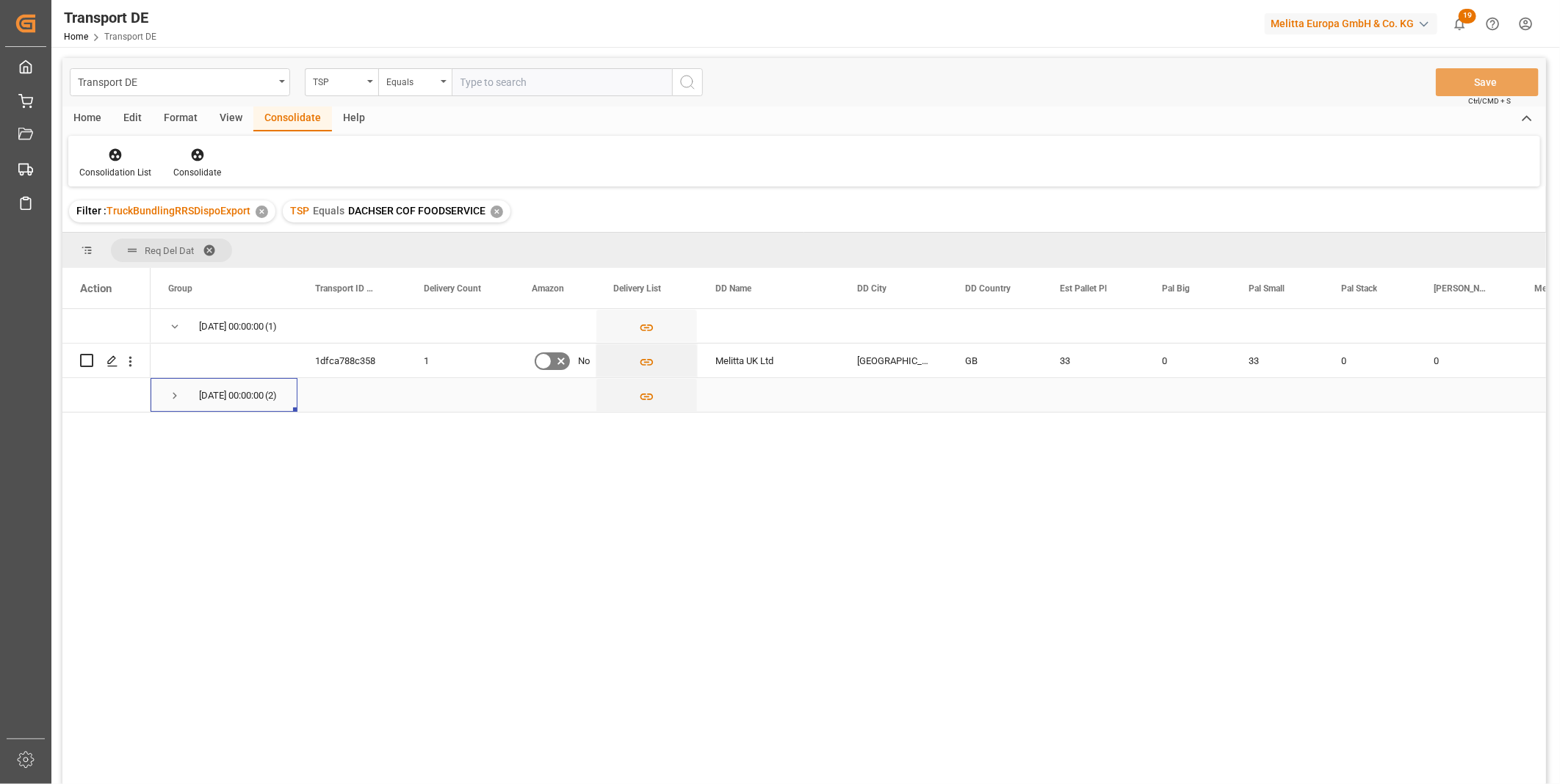
click at [167, 401] on div "[DATE] 00:00:00 (2)" at bounding box center [224, 395] width 147 height 34
click at [169, 399] on span "Press SPACE to select this row." at bounding box center [174, 395] width 13 height 13
click at [99, 168] on div "Consolidation List" at bounding box center [115, 172] width 72 height 13
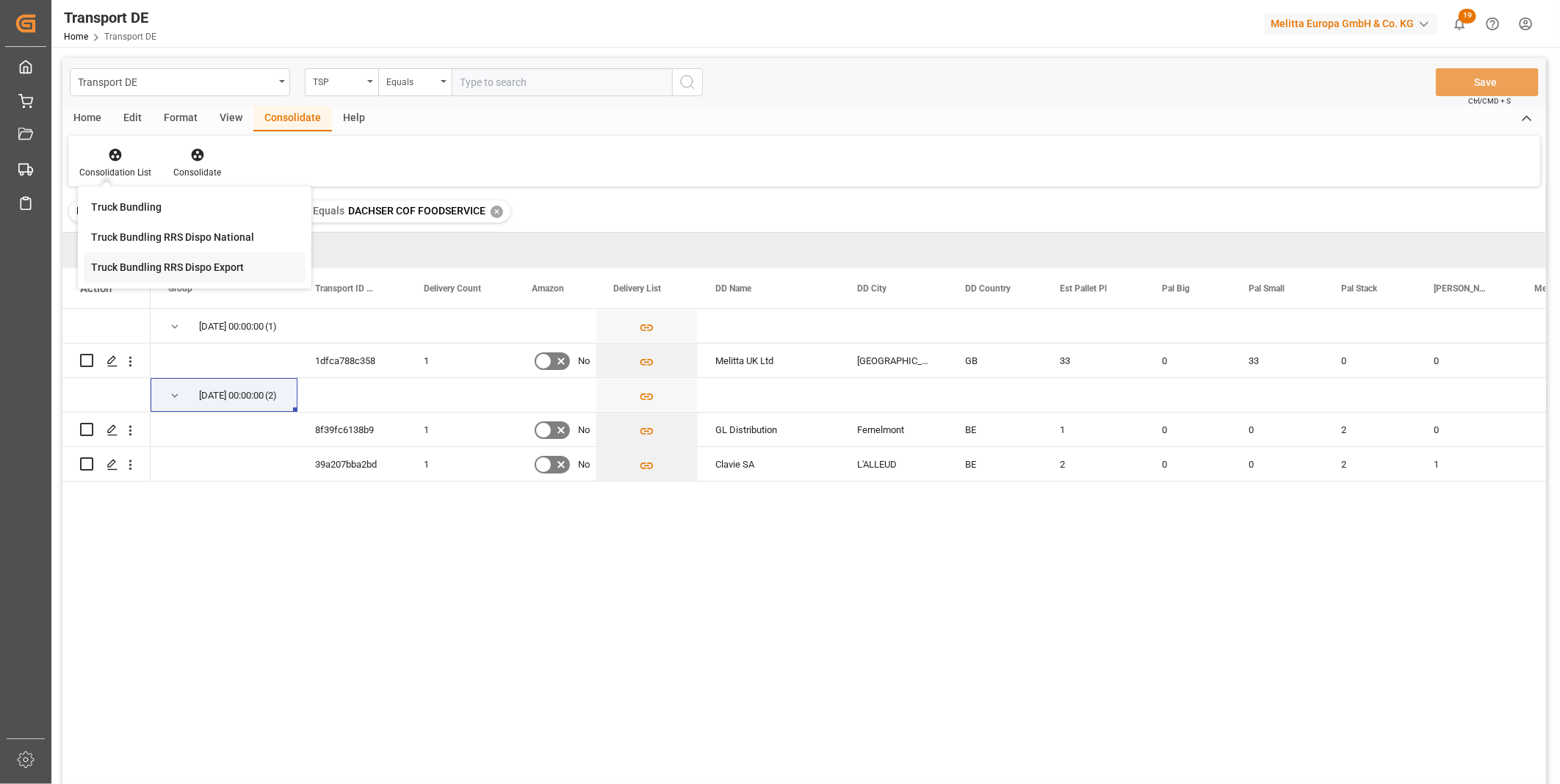
click at [218, 260] on div "Transport DE TSP Equals Save Ctrl/CMD + S Home Edit Format View Consolidate Hel…" at bounding box center [804, 440] width 1484 height 765
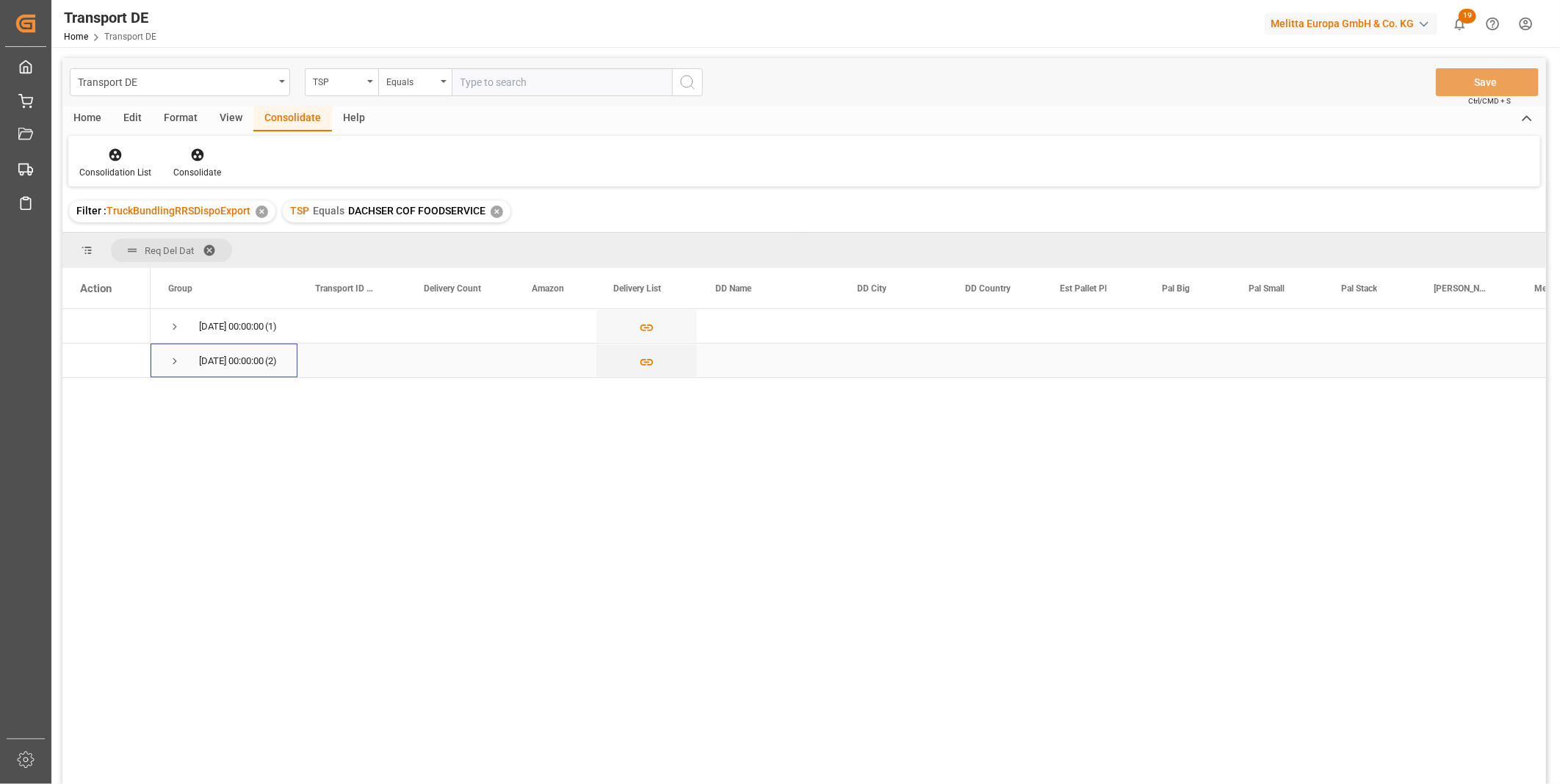
click at [168, 357] on div "[DATE] 00:00:00 (2)" at bounding box center [224, 361] width 147 height 34
click at [122, 162] on div "Consolidation List" at bounding box center [115, 163] width 94 height 32
click at [174, 277] on div "Transport DE TSP Equals Save Ctrl/CMD + S Home Edit Format View Consolidate Hel…" at bounding box center [804, 440] width 1484 height 765
drag, startPoint x: 115, startPoint y: 773, endPoint x: 112, endPoint y: 783, distance: 10.4
click at [114, 775] on div "[DATE] 00:00:00 (1) [DATE] 00:00:00 (2)" at bounding box center [804, 549] width 1484 height 480
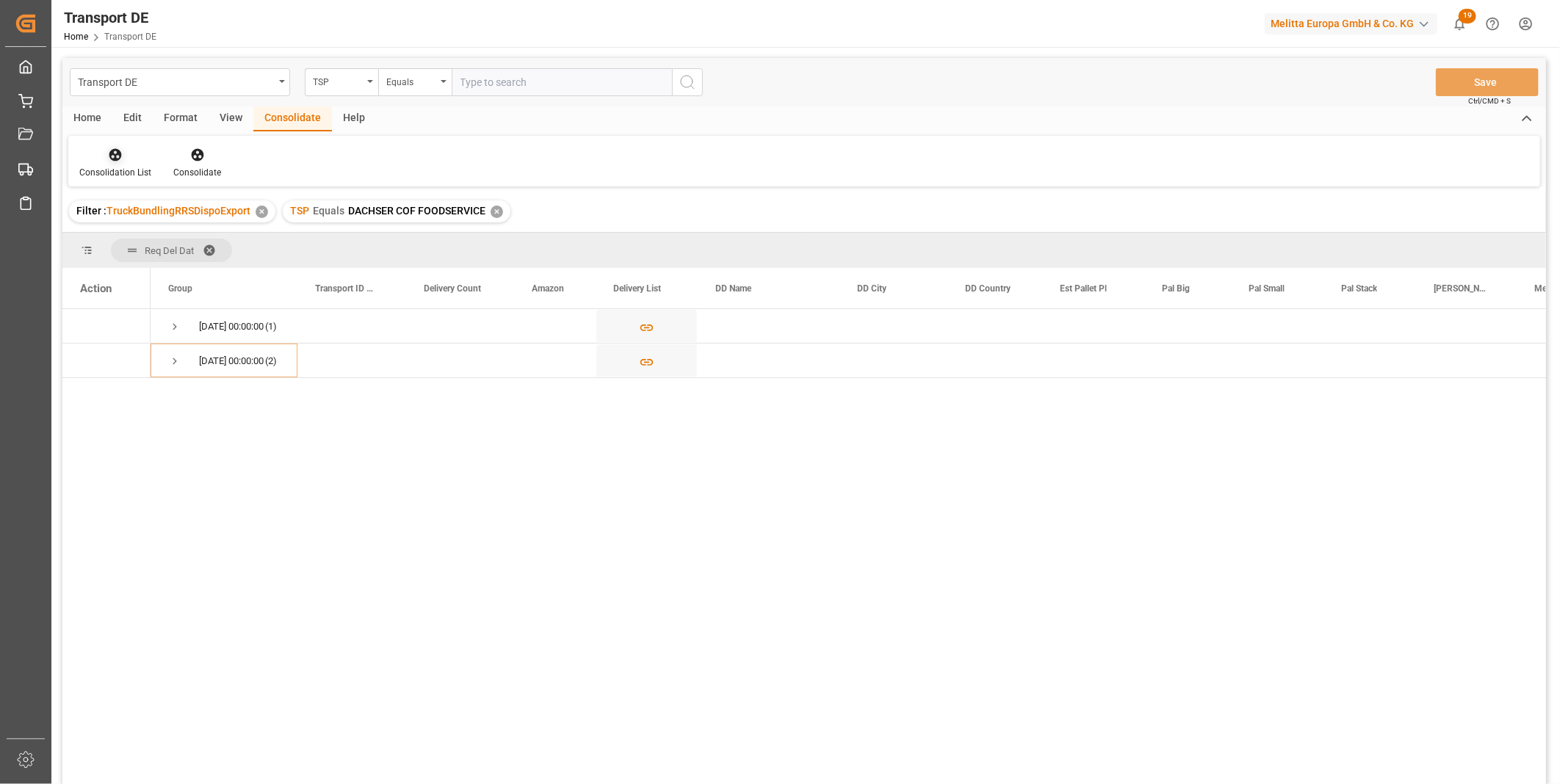
click at [100, 160] on div at bounding box center [115, 155] width 72 height 15
click at [207, 267] on div "Transport DE TSP Equals Save Ctrl/CMD + S Home Edit Format View Consolidate Hel…" at bounding box center [804, 440] width 1484 height 765
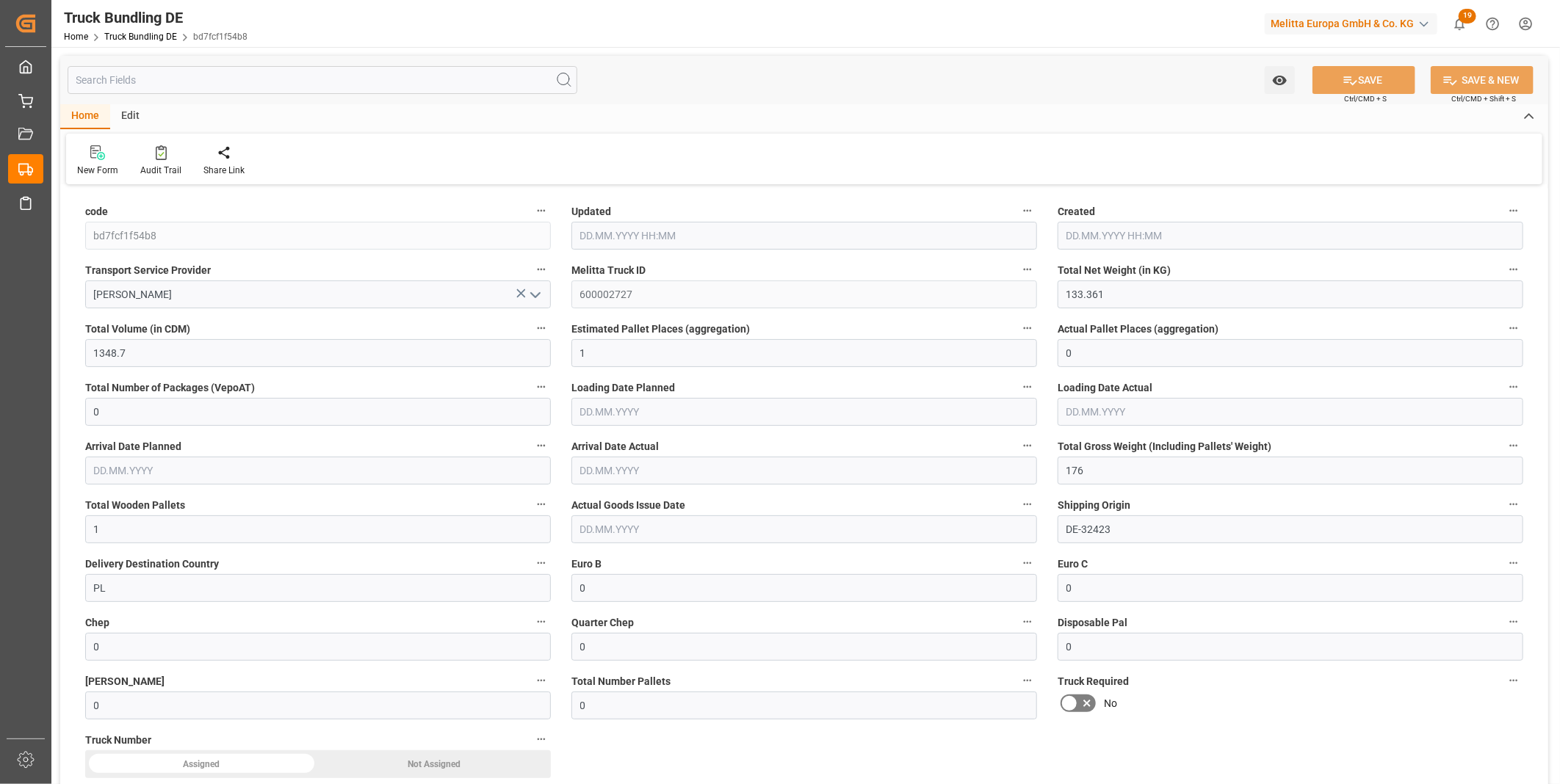
type input "133.361"
type input "1348.7"
type input "1"
type input "0"
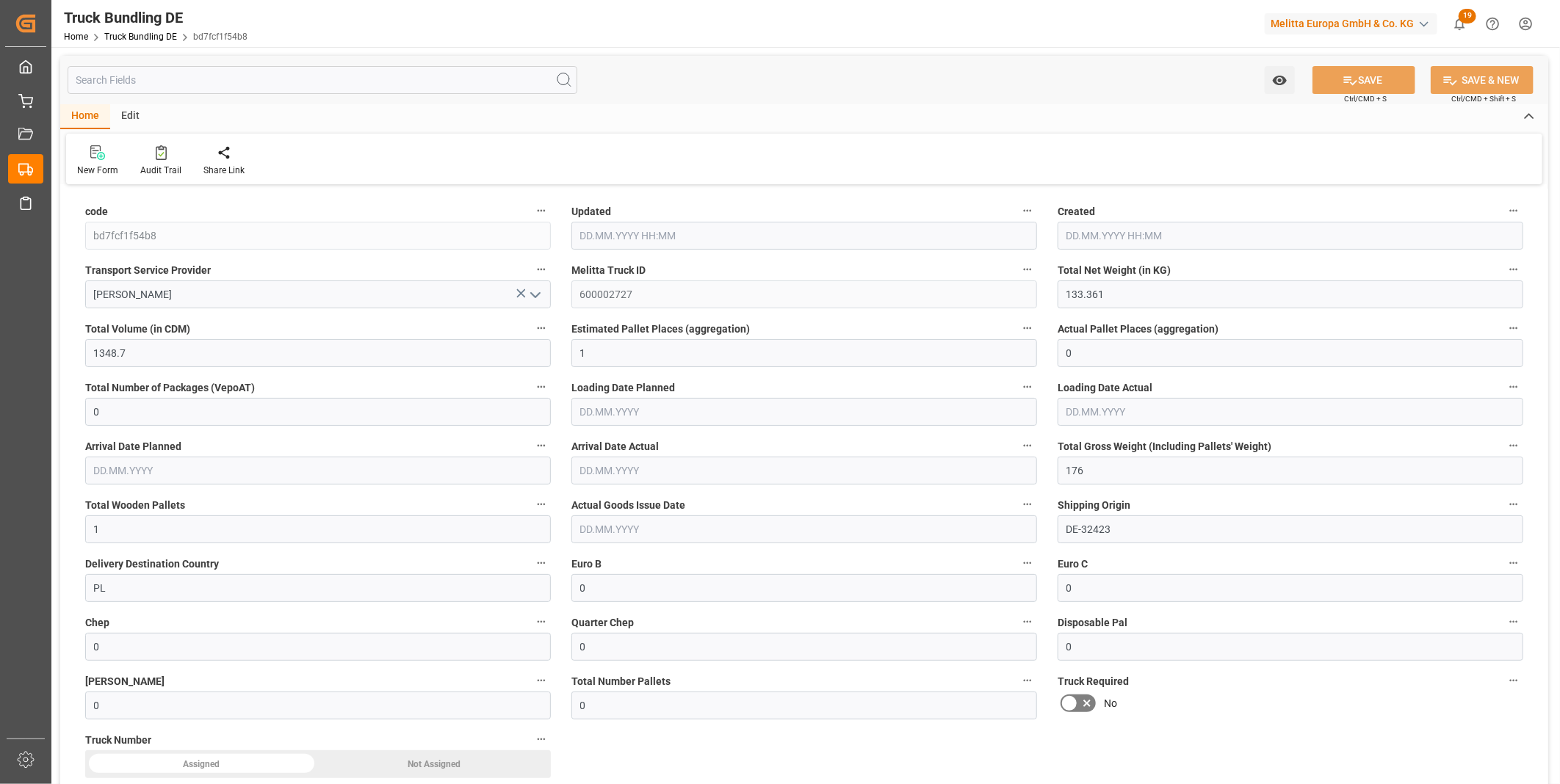
type input "176"
type input "1"
type input "0"
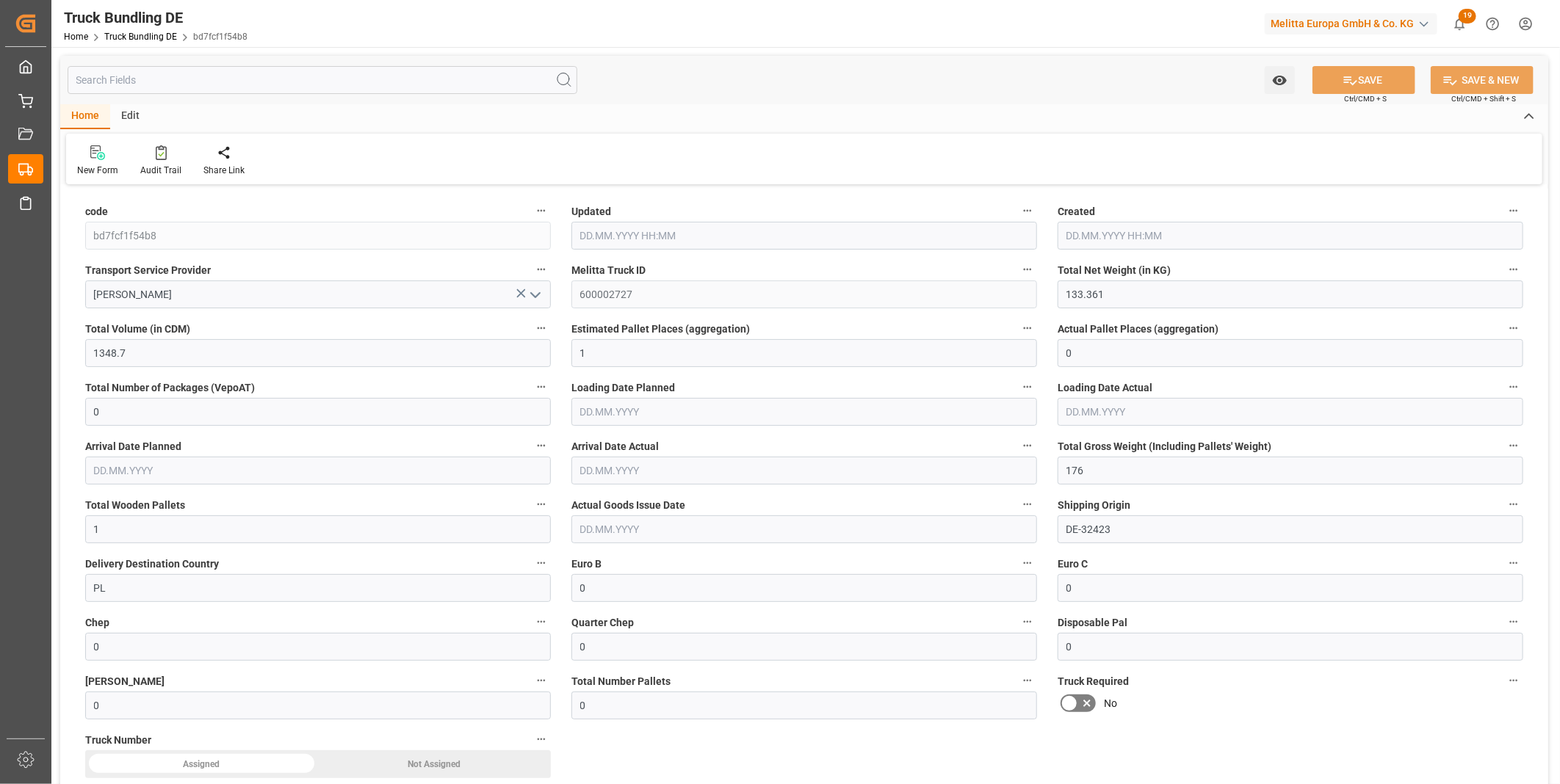
type input "0"
type input "[DATE] 08:10"
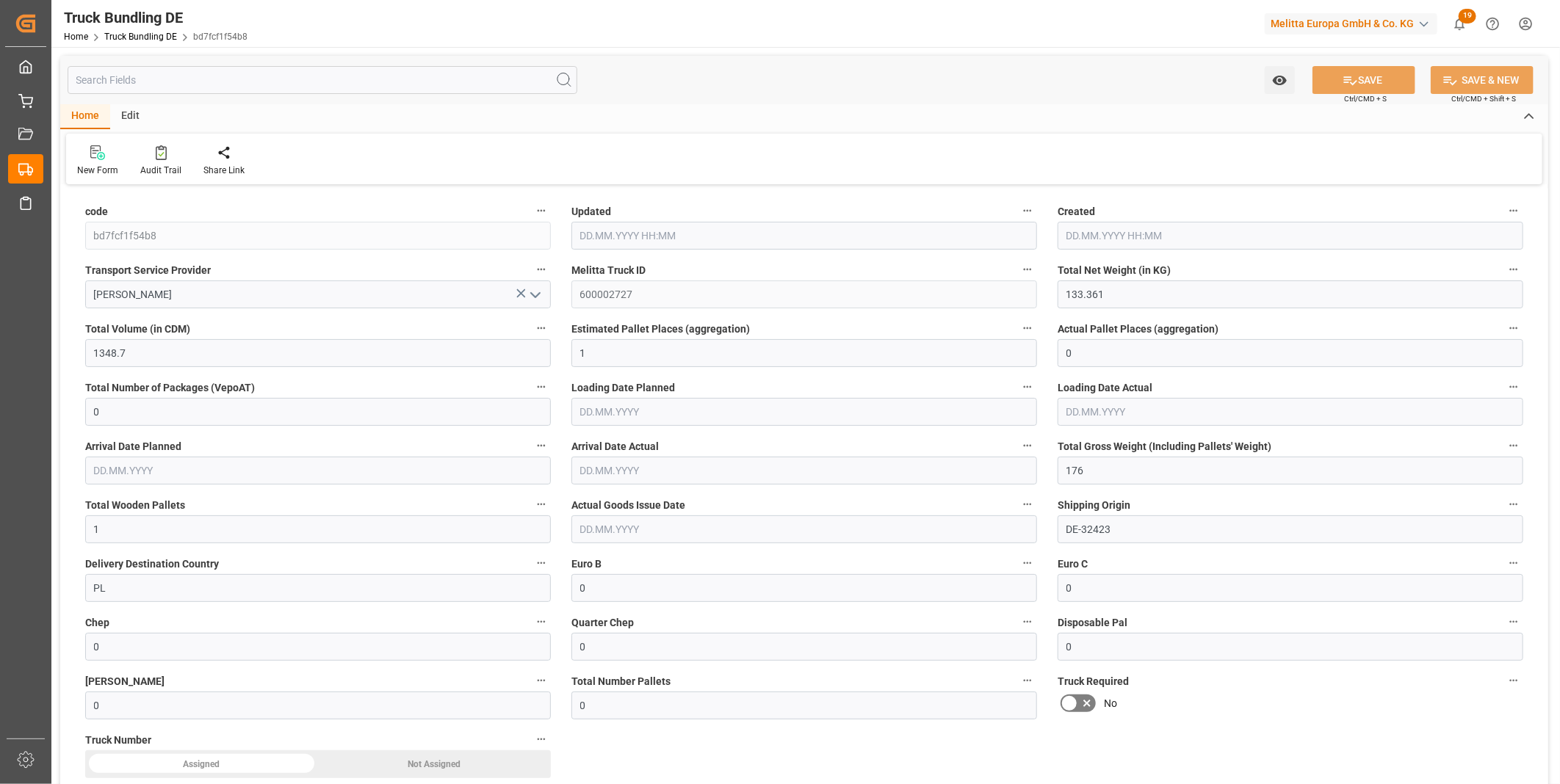
type input "[DATE] 08:10"
type input "[DATE]"
type input "25.09.2025"
type input "18.09.2025"
